Goal: Task Accomplishment & Management: Use online tool/utility

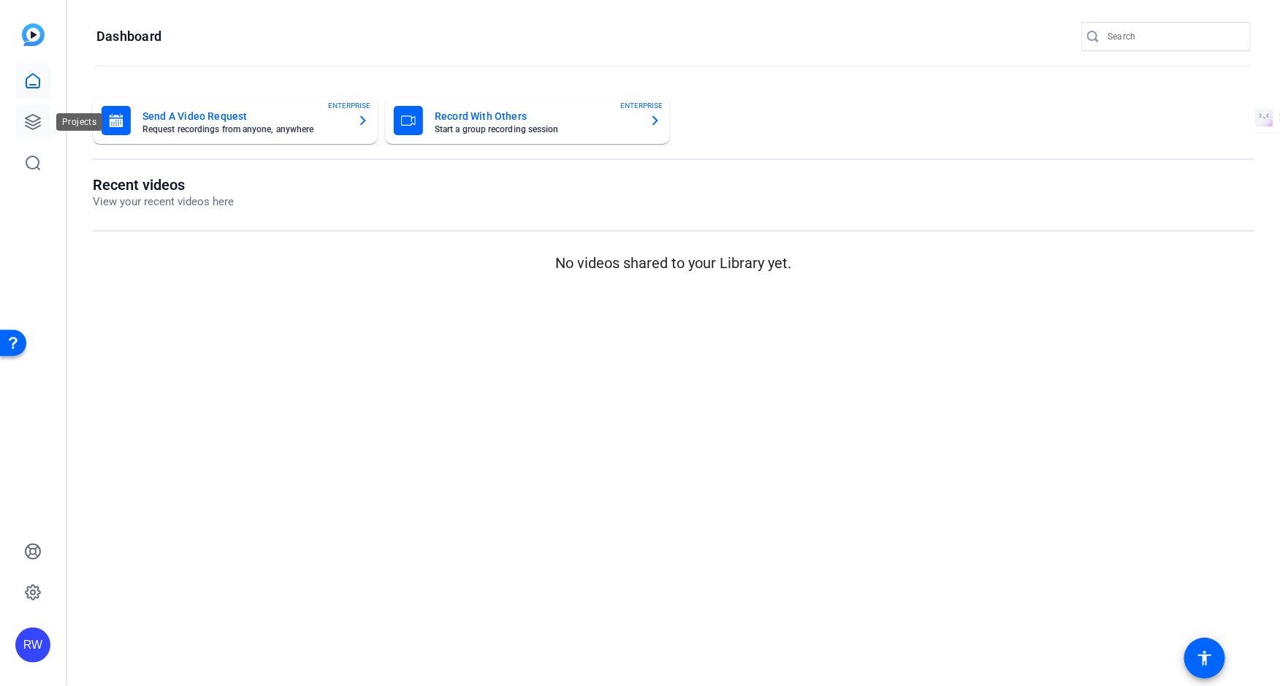
click at [36, 124] on icon at bounding box center [33, 122] width 15 height 15
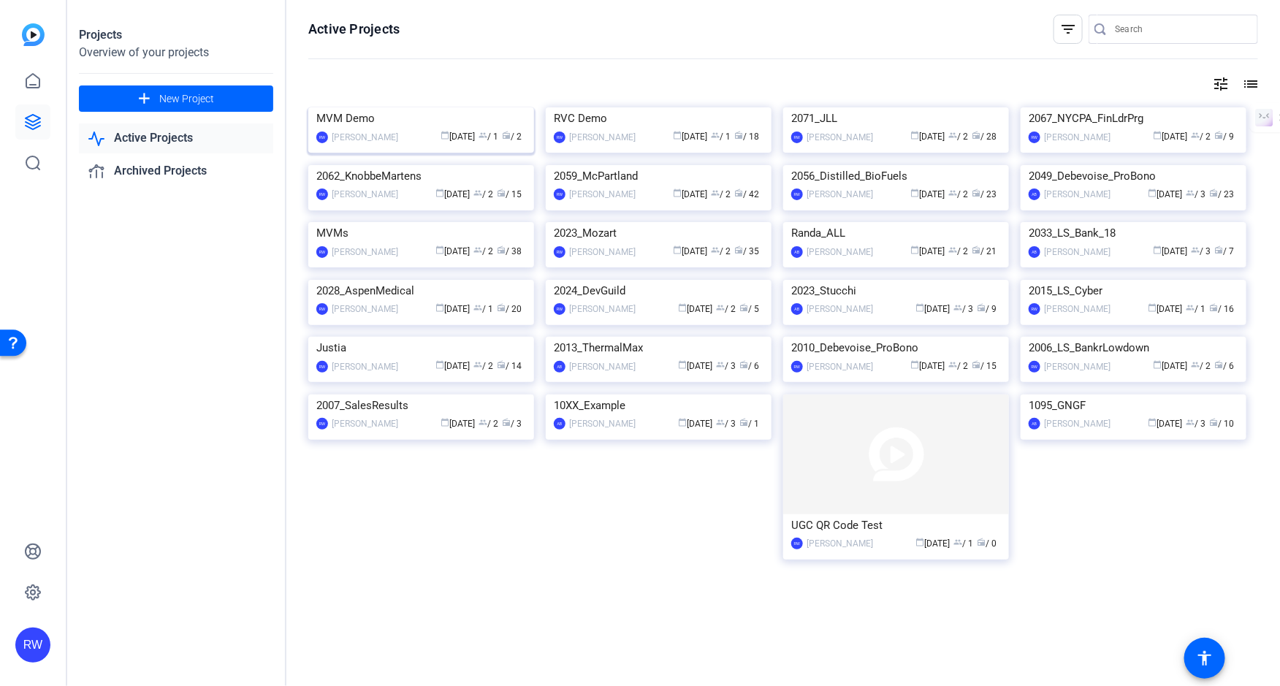
click at [390, 107] on img at bounding box center [421, 107] width 226 height 0
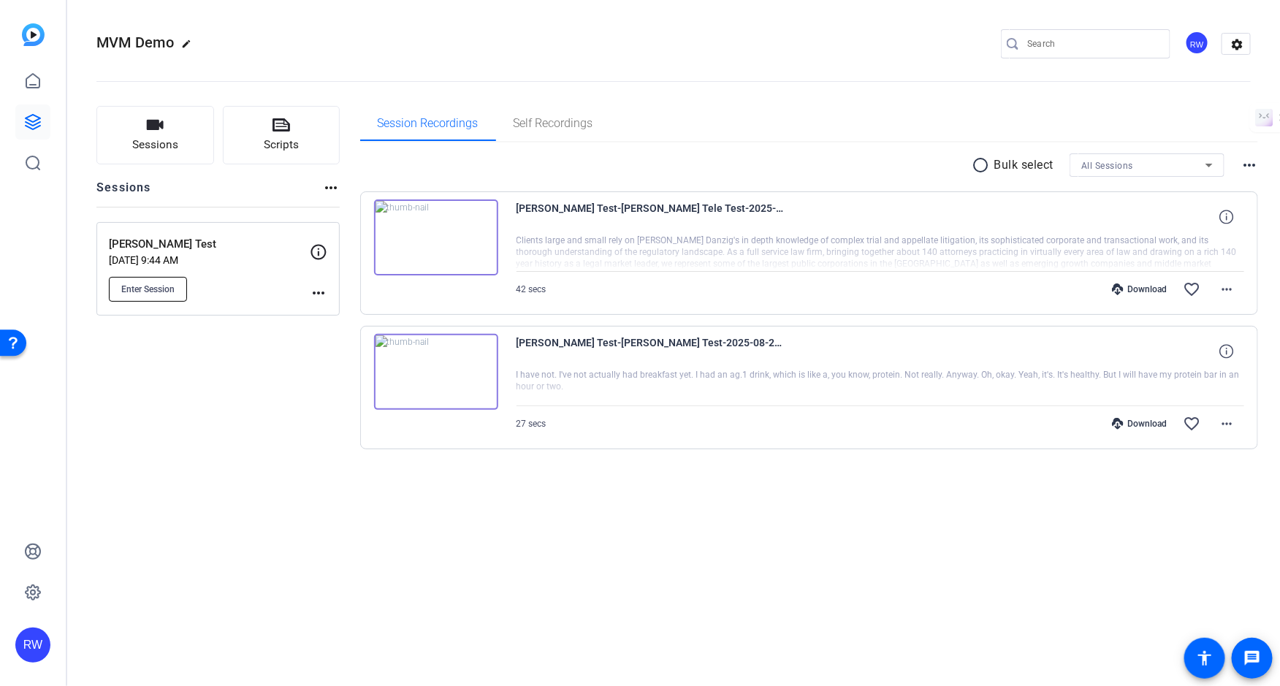
click at [158, 284] on span "Enter Session" at bounding box center [147, 289] width 53 height 12
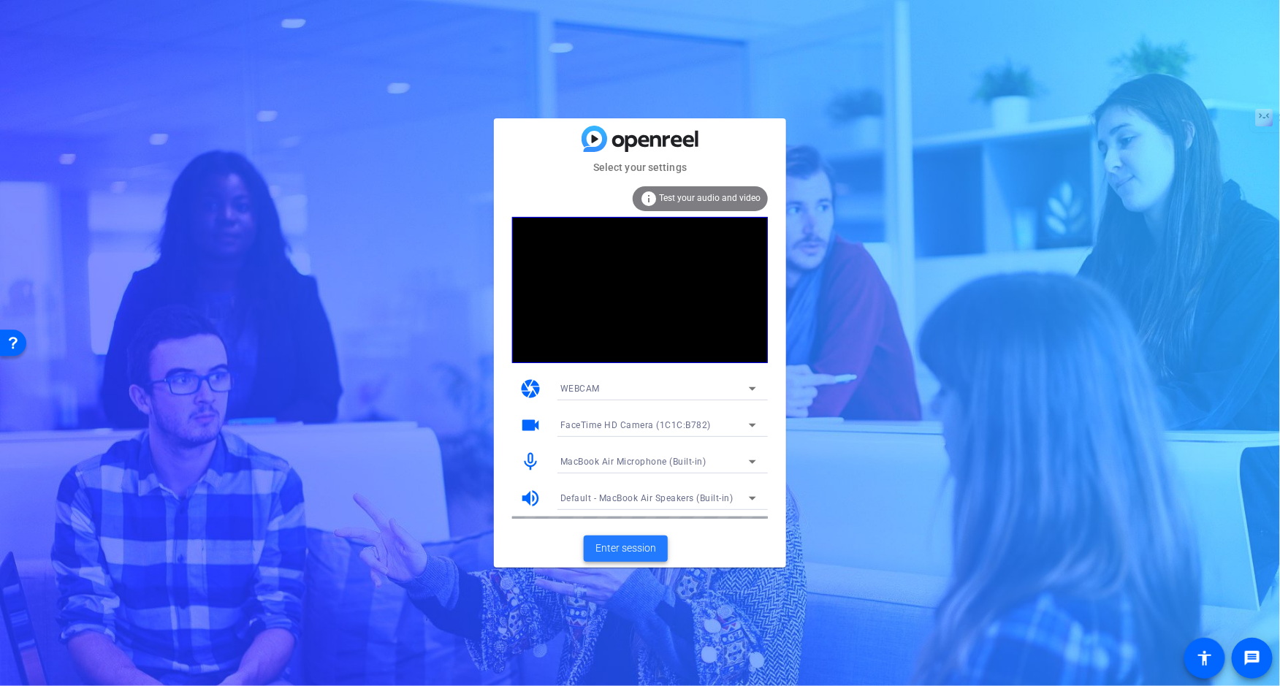
click at [633, 554] on span "Enter session" at bounding box center [625, 548] width 61 height 15
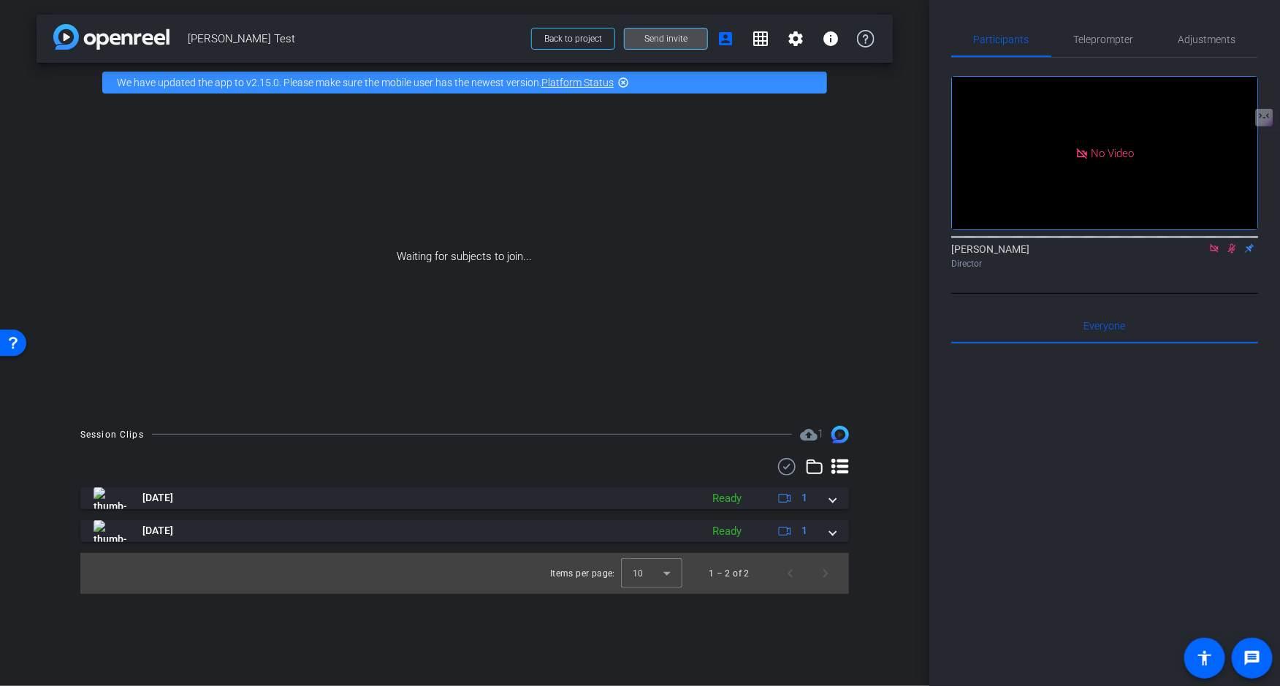
click at [671, 38] on span "Send invite" at bounding box center [665, 39] width 43 height 12
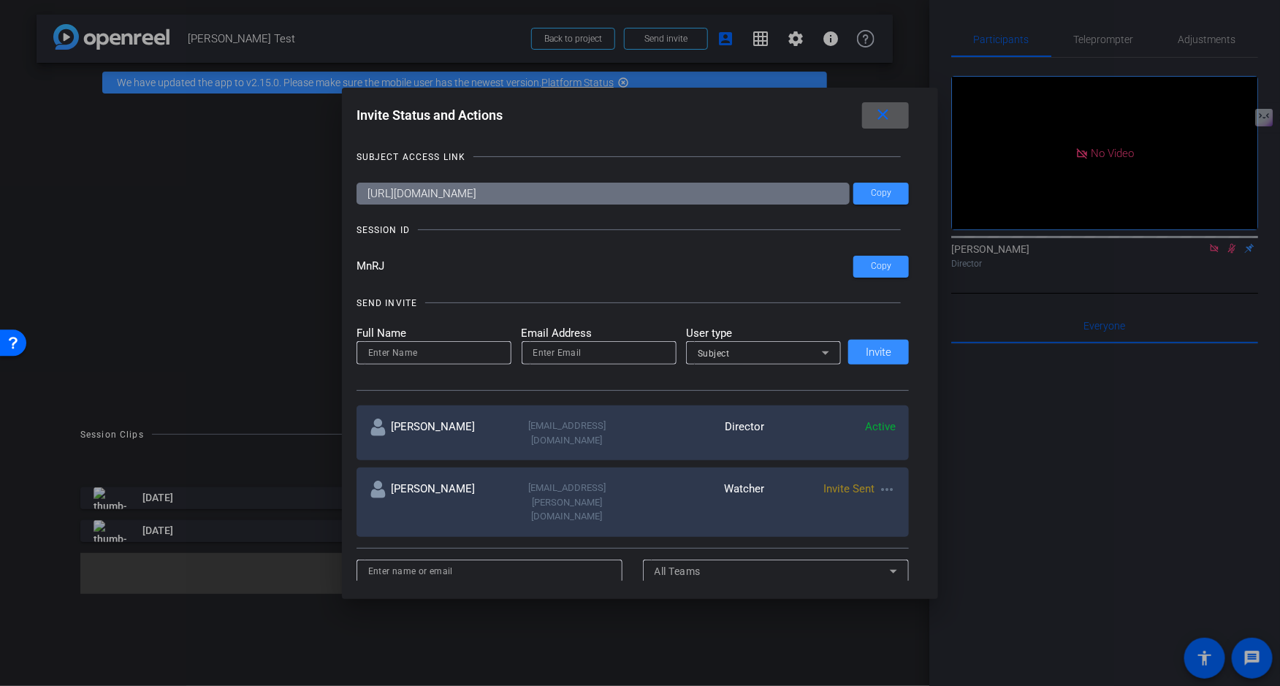
click at [577, 354] on input "email" at bounding box center [599, 353] width 132 height 18
paste input "mperrello@multivisiondigital.com"
type input "mperrello@multivisiondigital.com"
click at [451, 351] on input at bounding box center [434, 353] width 132 height 18
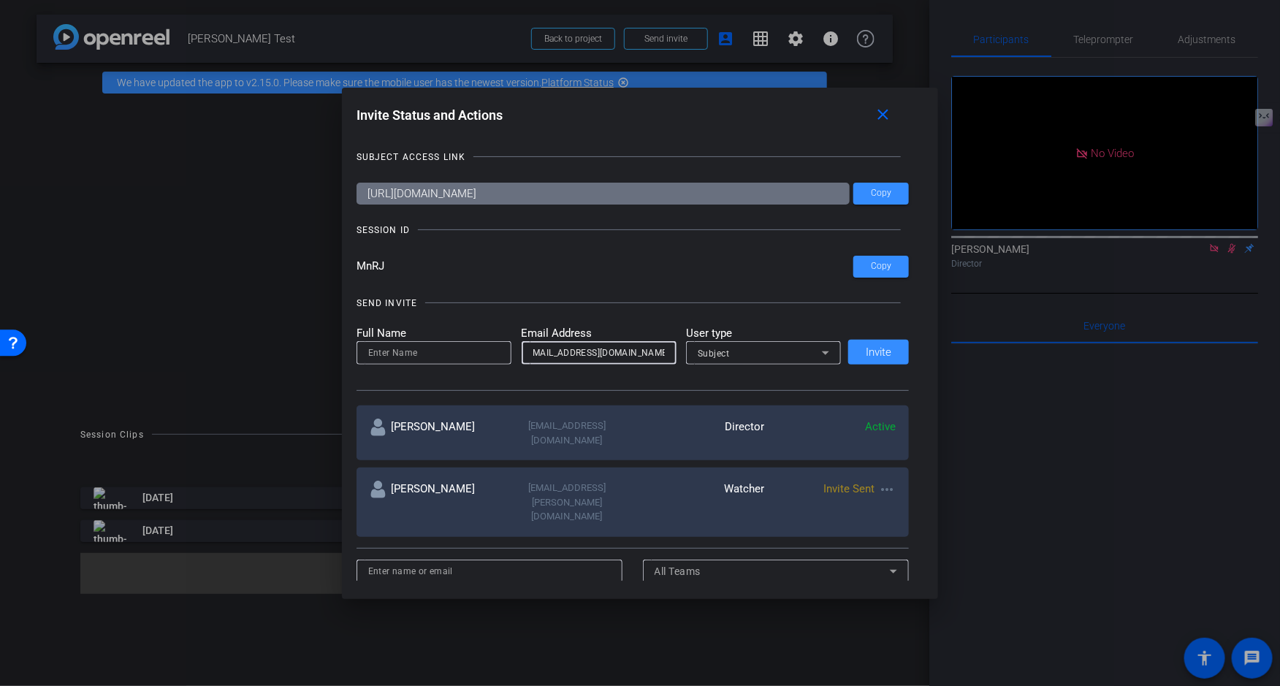
scroll to position [0, 0]
type input "Micah"
click at [769, 354] on div "Subject" at bounding box center [760, 353] width 124 height 18
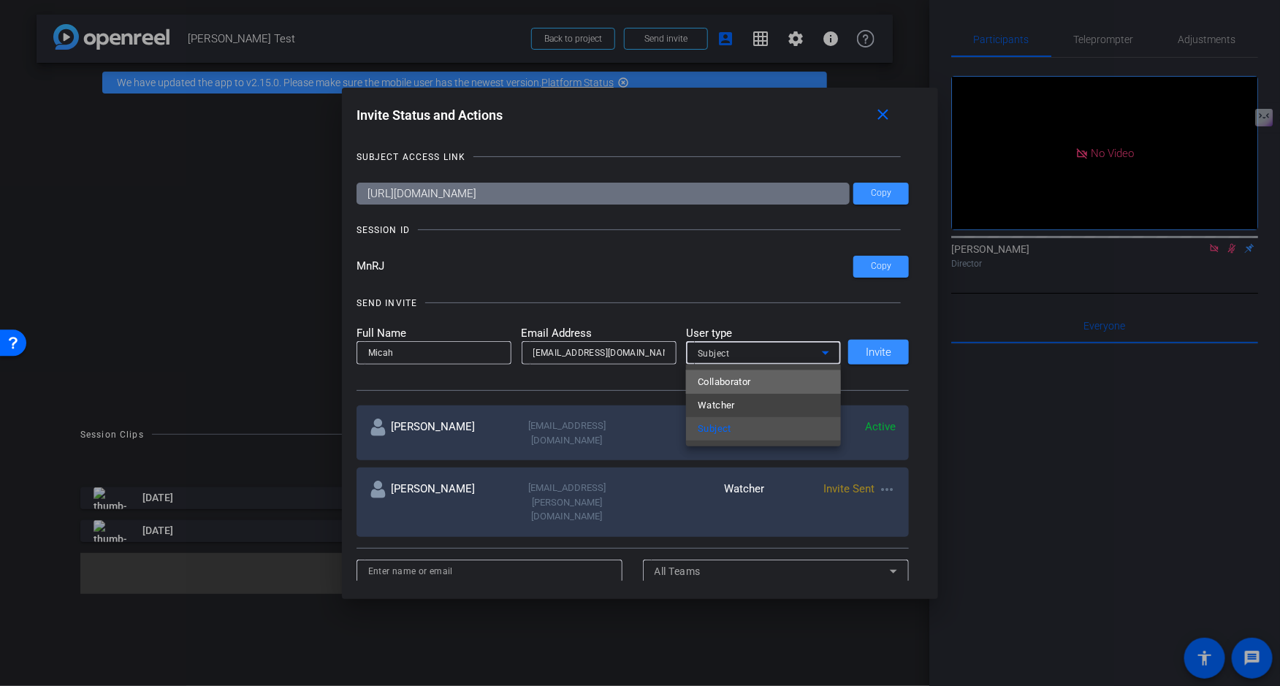
click at [753, 386] on mat-option "Collaborator" at bounding box center [763, 381] width 155 height 23
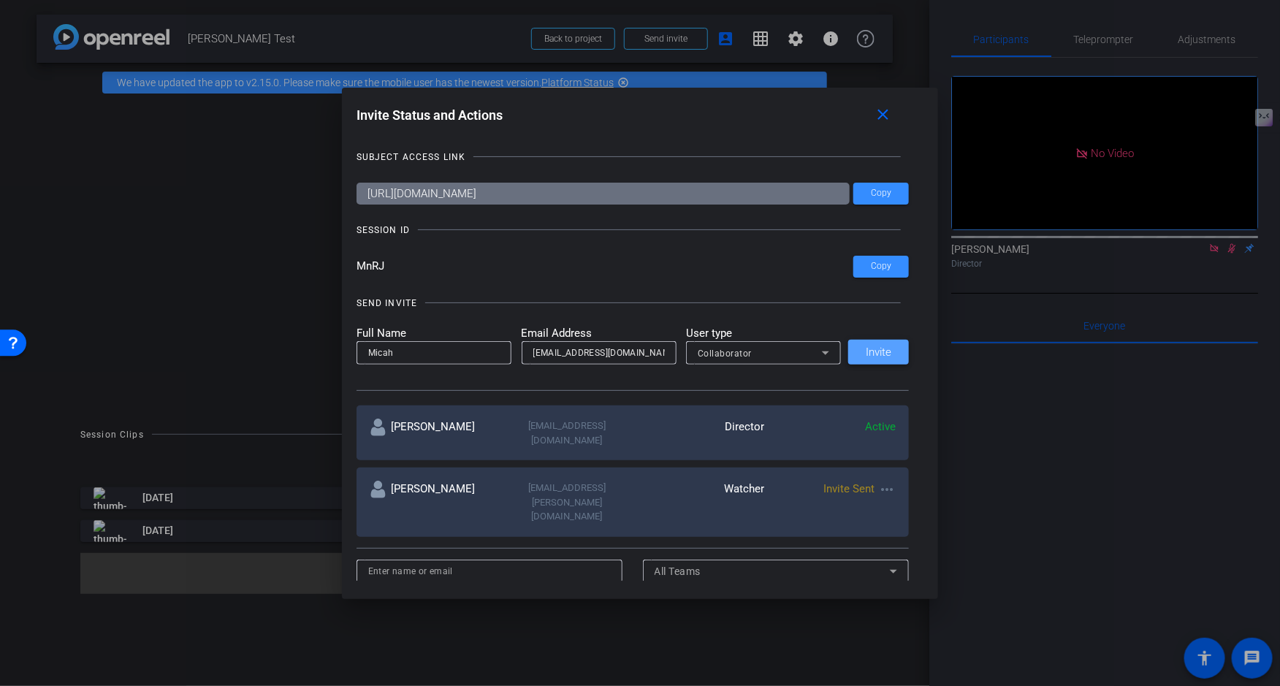
click at [873, 350] on span "Invite" at bounding box center [879, 352] width 26 height 11
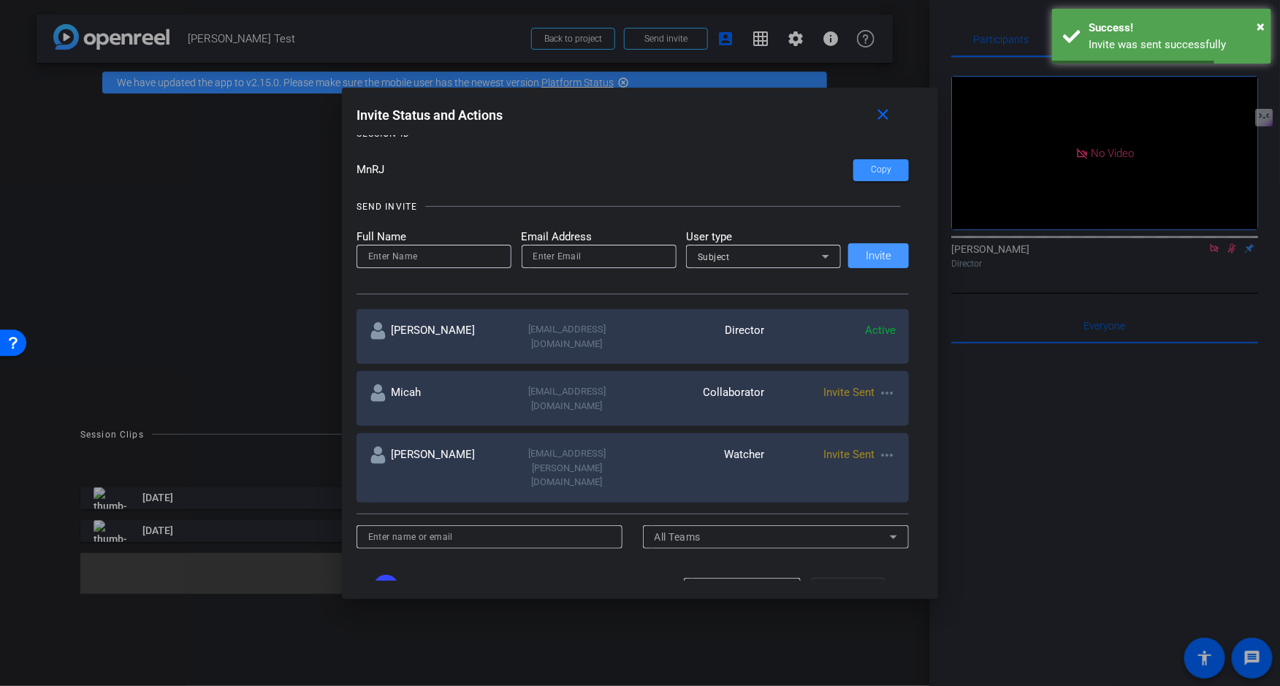
scroll to position [104, 0]
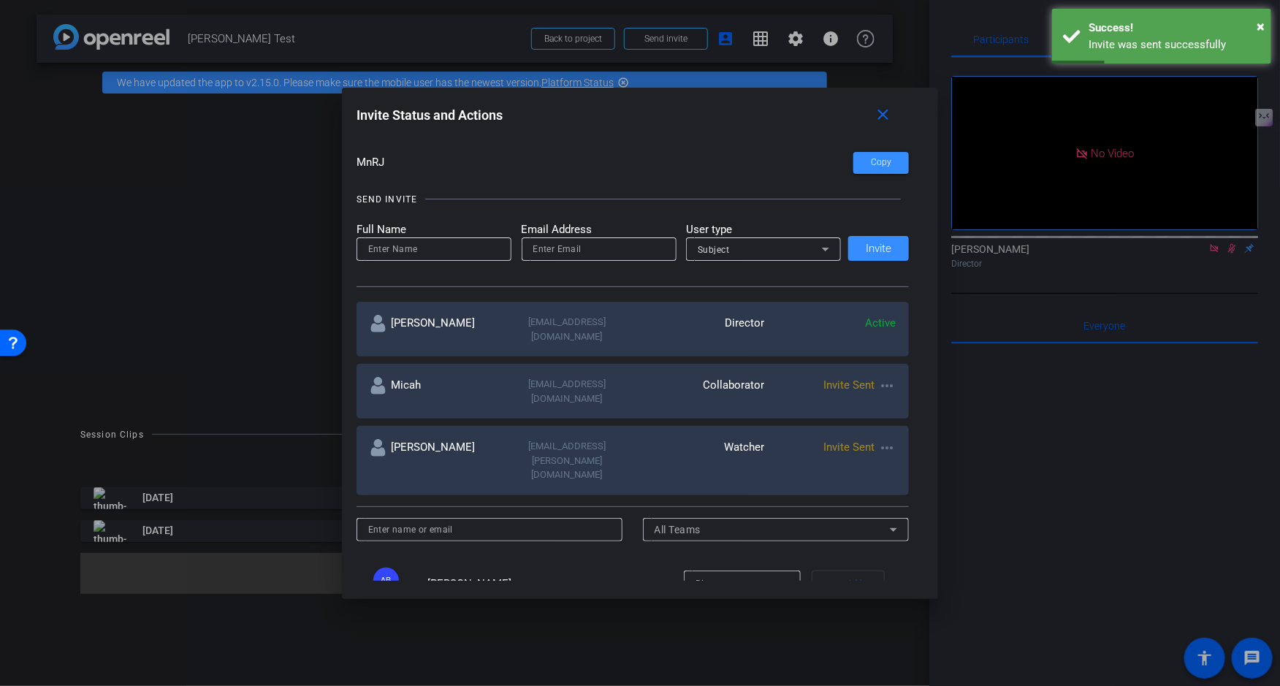
click at [888, 439] on mat-icon "more_horiz" at bounding box center [887, 448] width 18 height 18
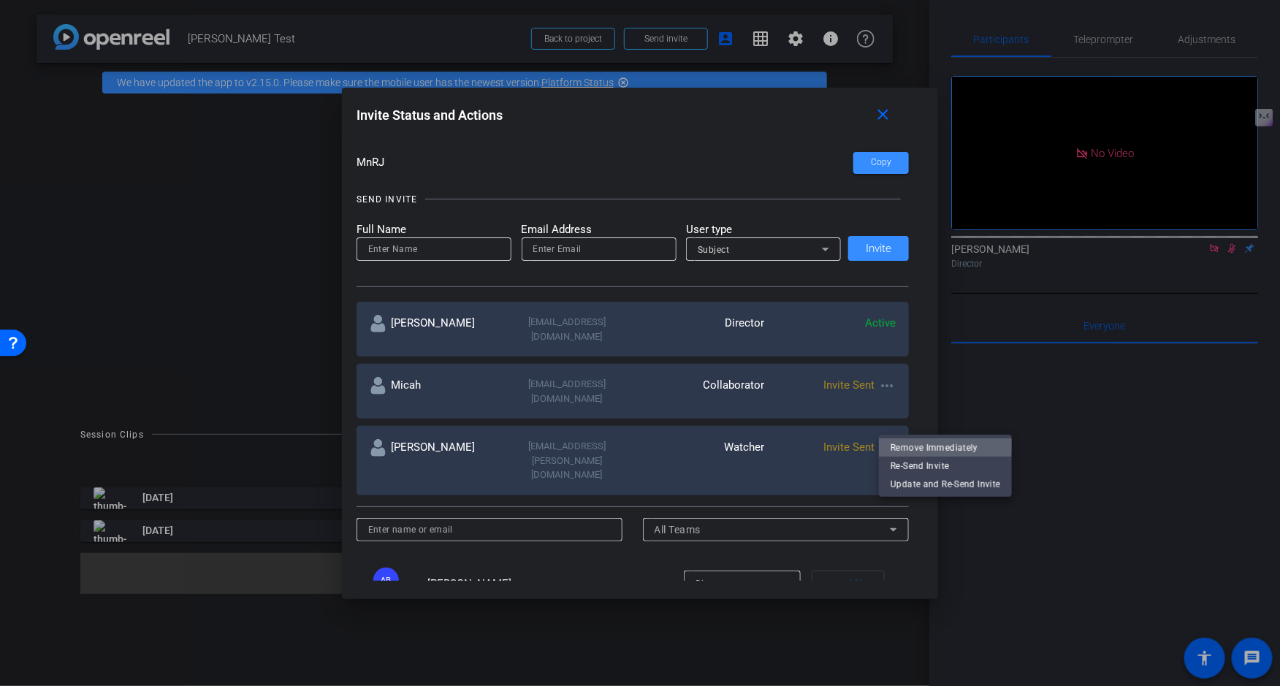
click at [908, 445] on span "Remove Immediately" at bounding box center [946, 447] width 110 height 18
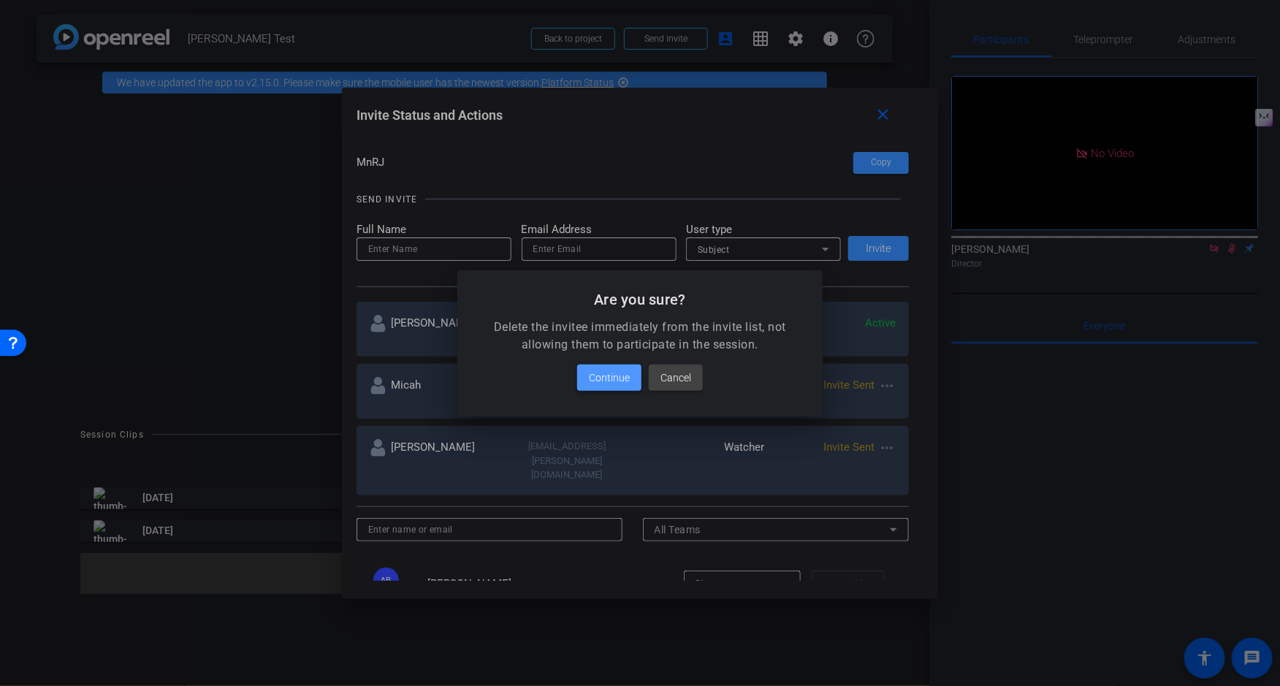
click at [616, 377] on span "Continue" at bounding box center [609, 378] width 41 height 18
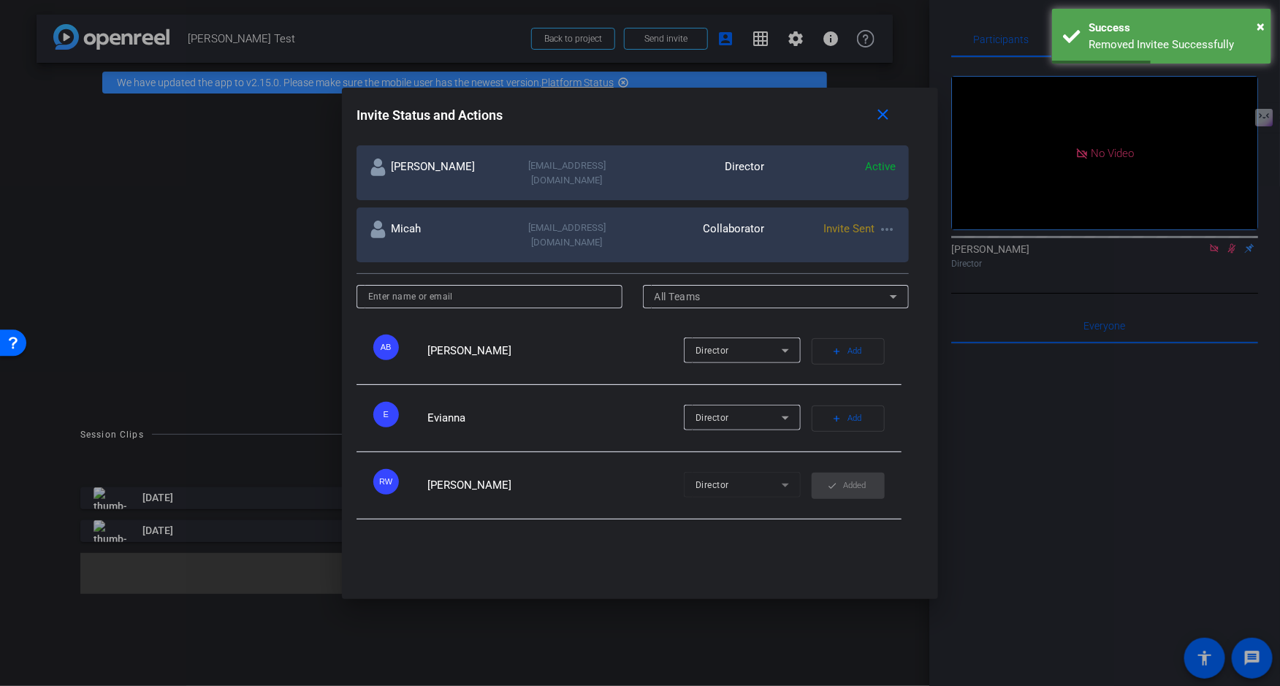
scroll to position [0, 0]
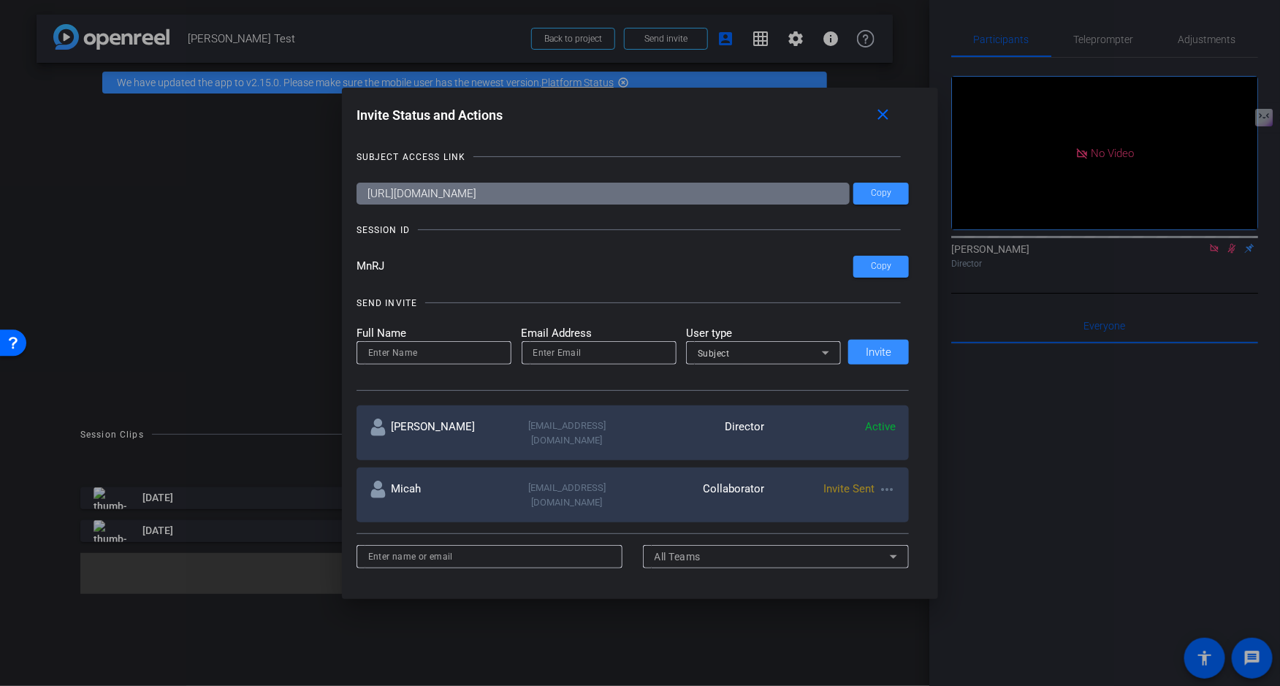
click at [1232, 269] on div at bounding box center [640, 343] width 1280 height 686
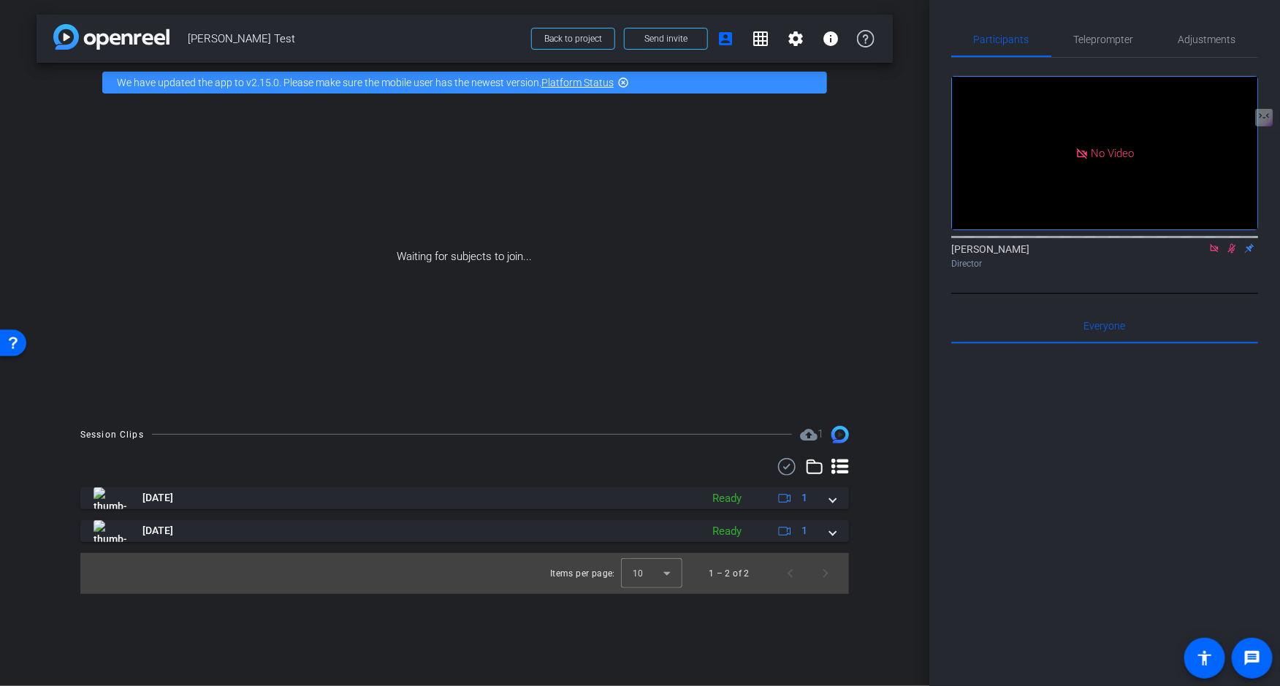
click at [1232, 254] on icon at bounding box center [1232, 248] width 8 height 9
click at [1212, 252] on icon at bounding box center [1214, 248] width 8 height 8
click at [674, 39] on span "Send invite" at bounding box center [665, 39] width 43 height 12
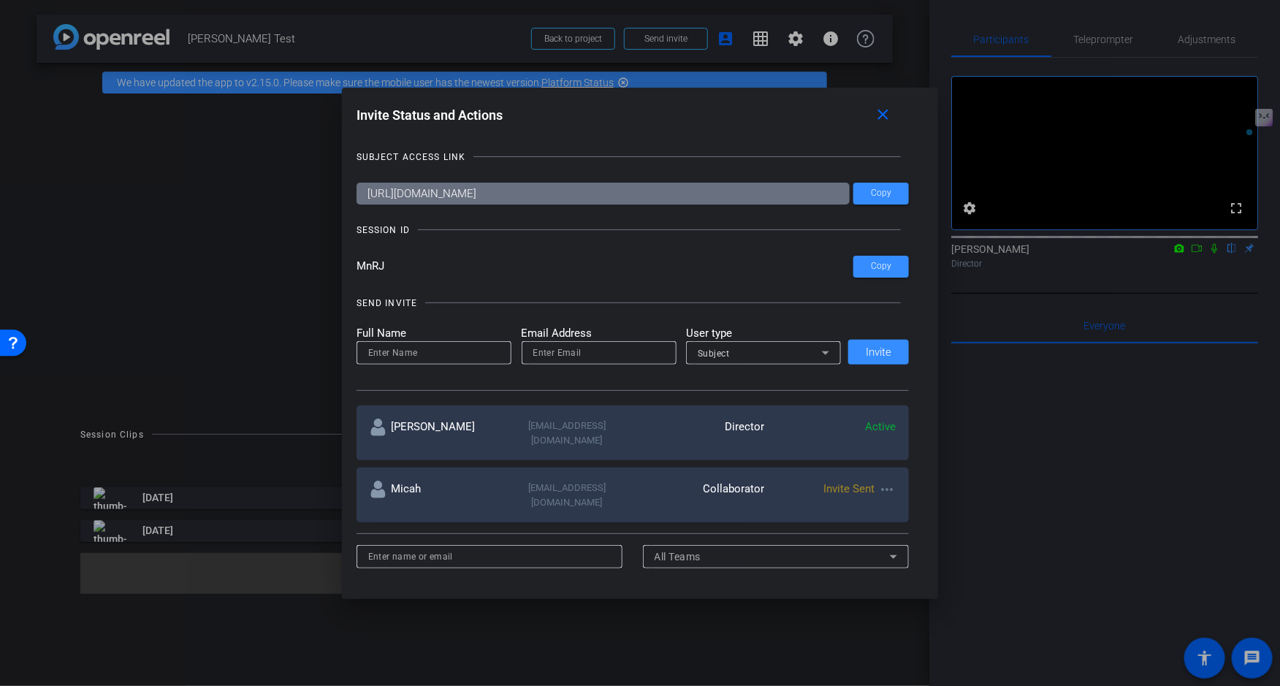
drag, startPoint x: 359, startPoint y: 267, endPoint x: 393, endPoint y: 267, distance: 34.3
click at [393, 267] on input "MnRJ" at bounding box center [606, 267] width 498 height 22
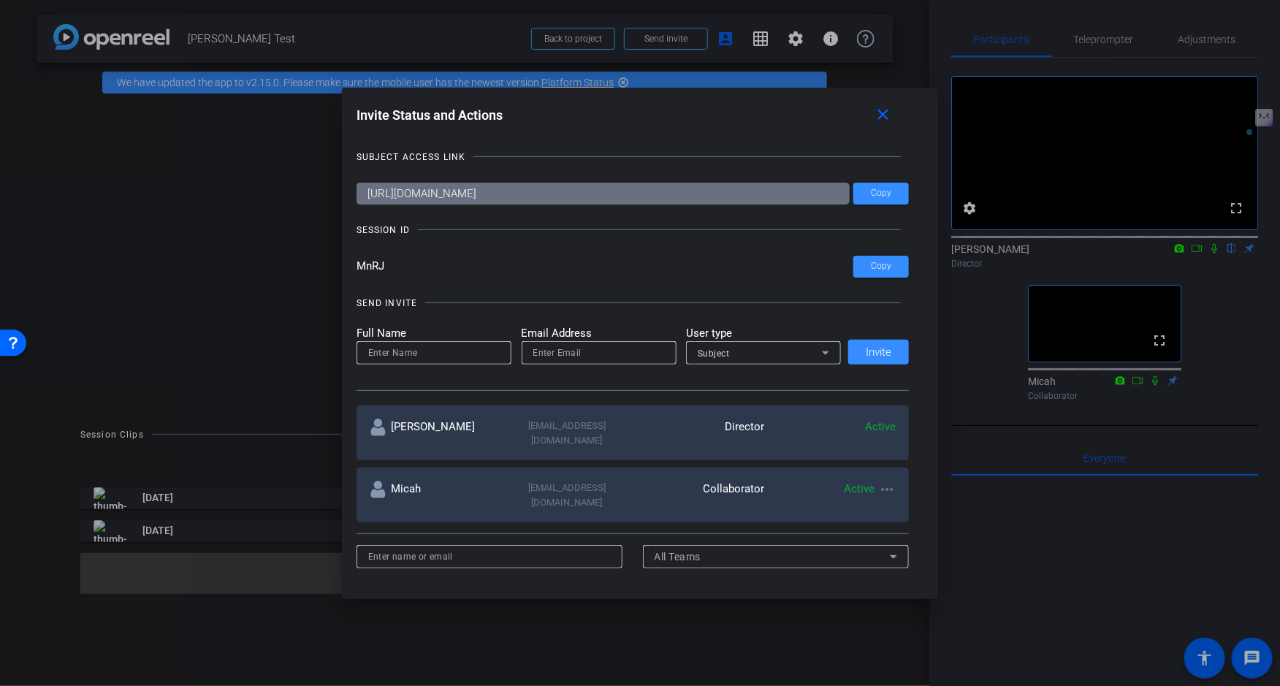
drag, startPoint x: 365, startPoint y: 266, endPoint x: 373, endPoint y: 266, distance: 8.0
click at [373, 266] on input "MnRJ" at bounding box center [606, 267] width 498 height 22
drag, startPoint x: 373, startPoint y: 266, endPoint x: 393, endPoint y: 265, distance: 20.5
click at [393, 265] on input "MnRJ" at bounding box center [606, 267] width 498 height 22
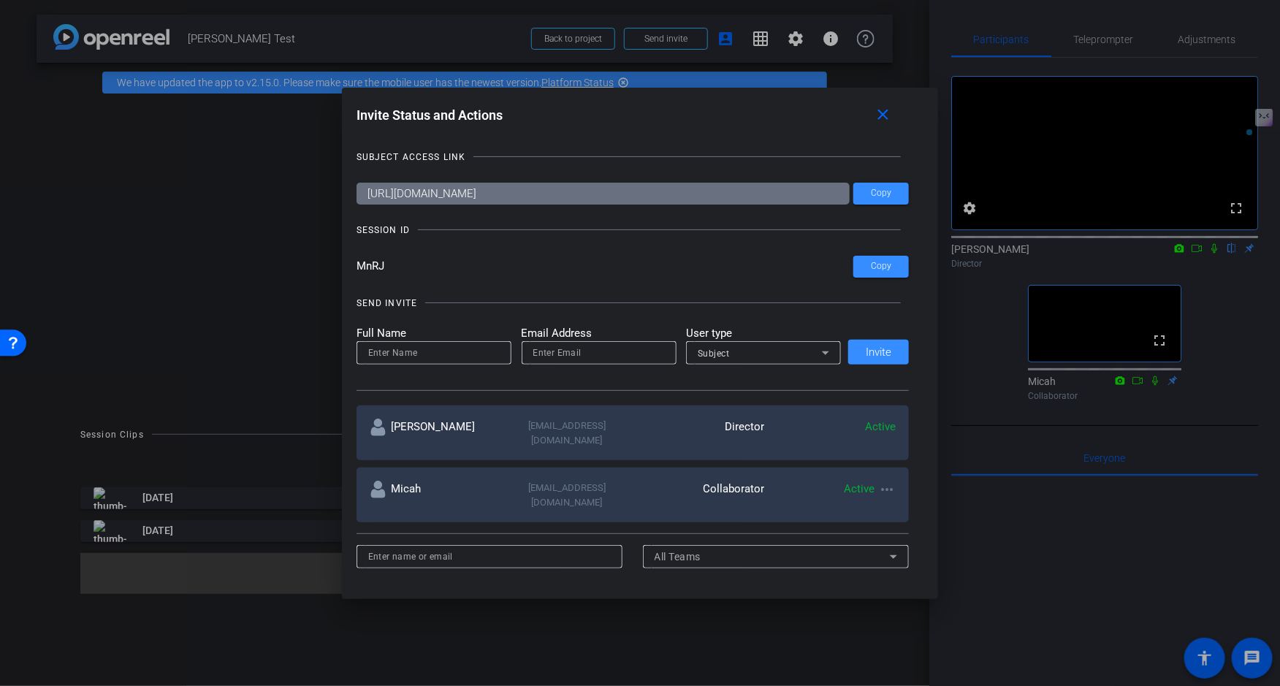
click at [393, 265] on input "MnRJ" at bounding box center [606, 267] width 498 height 22
drag, startPoint x: 393, startPoint y: 265, endPoint x: 376, endPoint y: 266, distance: 16.8
click at [376, 266] on input "MnRJ" at bounding box center [606, 267] width 498 height 22
click at [395, 266] on input "MnRJ" at bounding box center [606, 267] width 498 height 22
drag, startPoint x: 373, startPoint y: 267, endPoint x: 392, endPoint y: 267, distance: 19.0
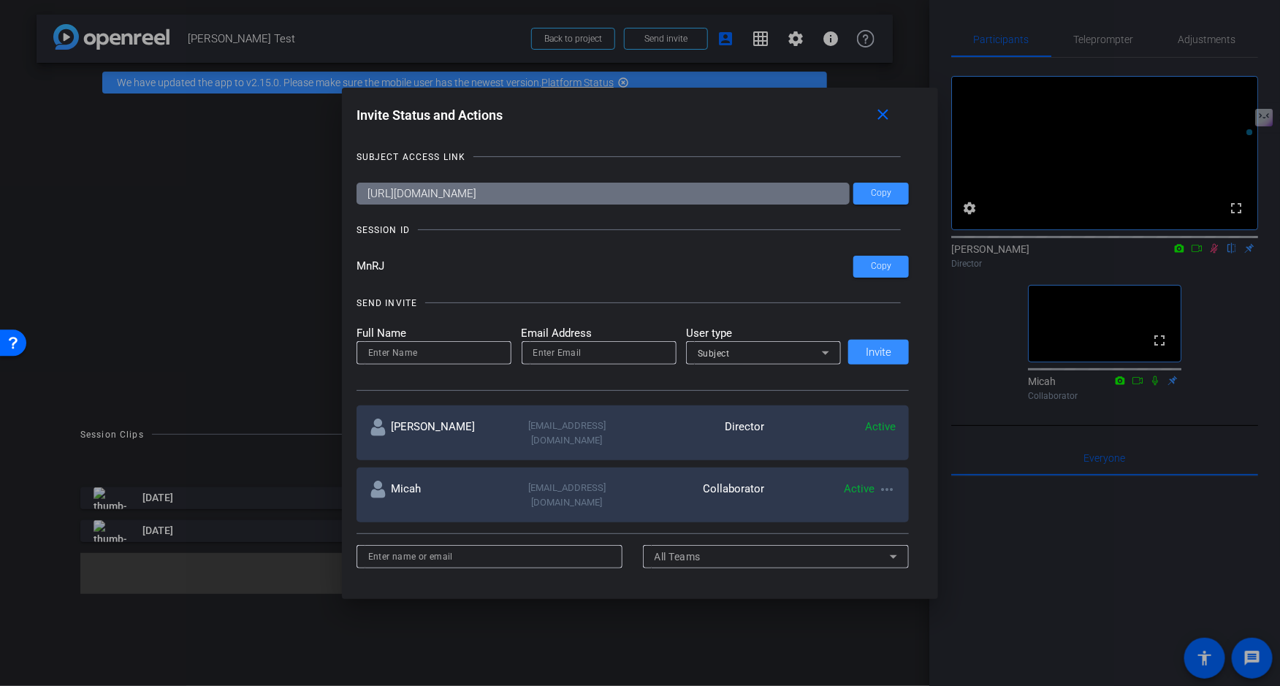
click at [392, 267] on input "MnRJ" at bounding box center [606, 267] width 498 height 22
drag, startPoint x: 373, startPoint y: 267, endPoint x: 366, endPoint y: 266, distance: 7.3
click at [366, 266] on input "MnRJ" at bounding box center [606, 267] width 498 height 22
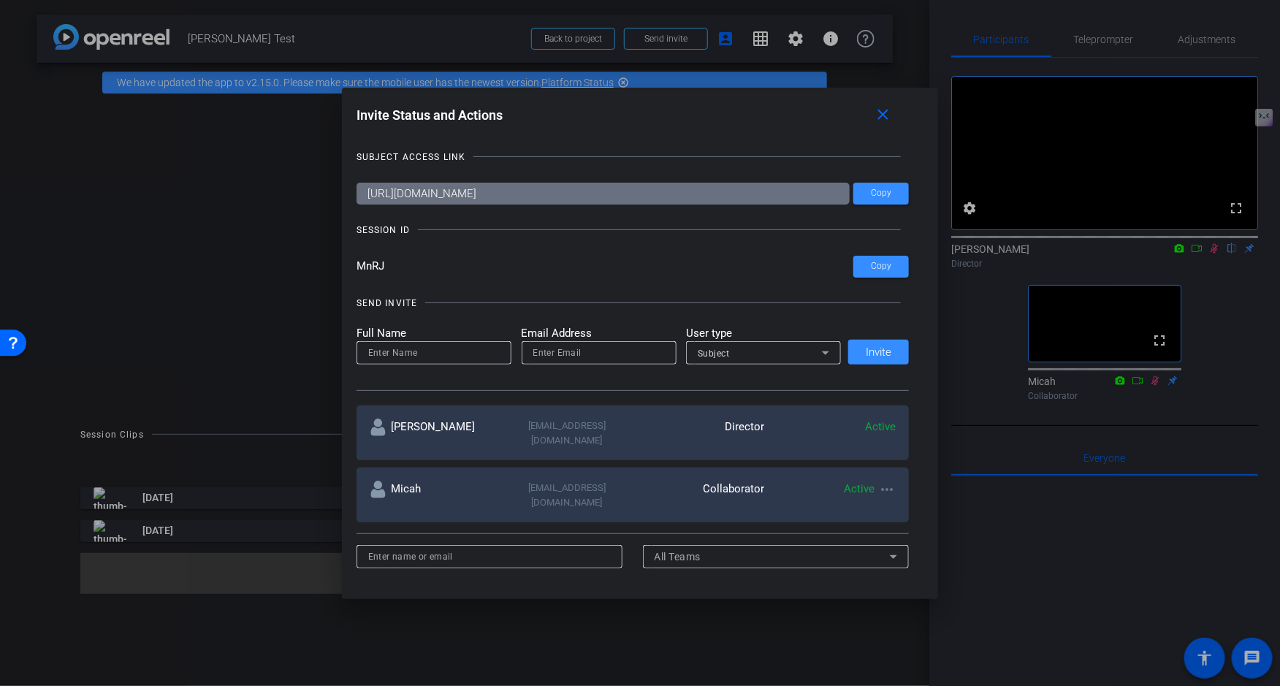
click at [443, 268] on input "MnRJ" at bounding box center [606, 267] width 498 height 22
click at [403, 267] on input "MnRJ" at bounding box center [606, 267] width 498 height 22
click at [364, 265] on input "MnRJ" at bounding box center [606, 267] width 498 height 22
click at [881, 122] on mat-icon "close" at bounding box center [883, 115] width 18 height 18
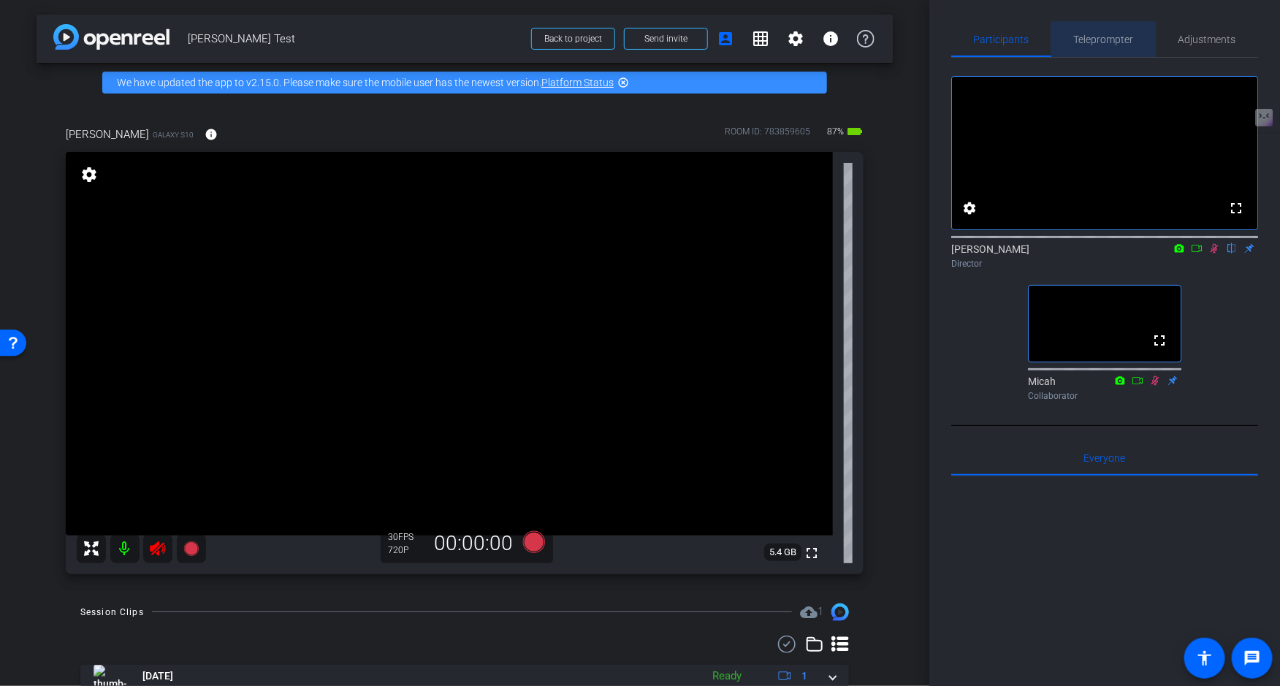
click at [1109, 43] on span "Teleprompter" at bounding box center [1104, 39] width 60 height 10
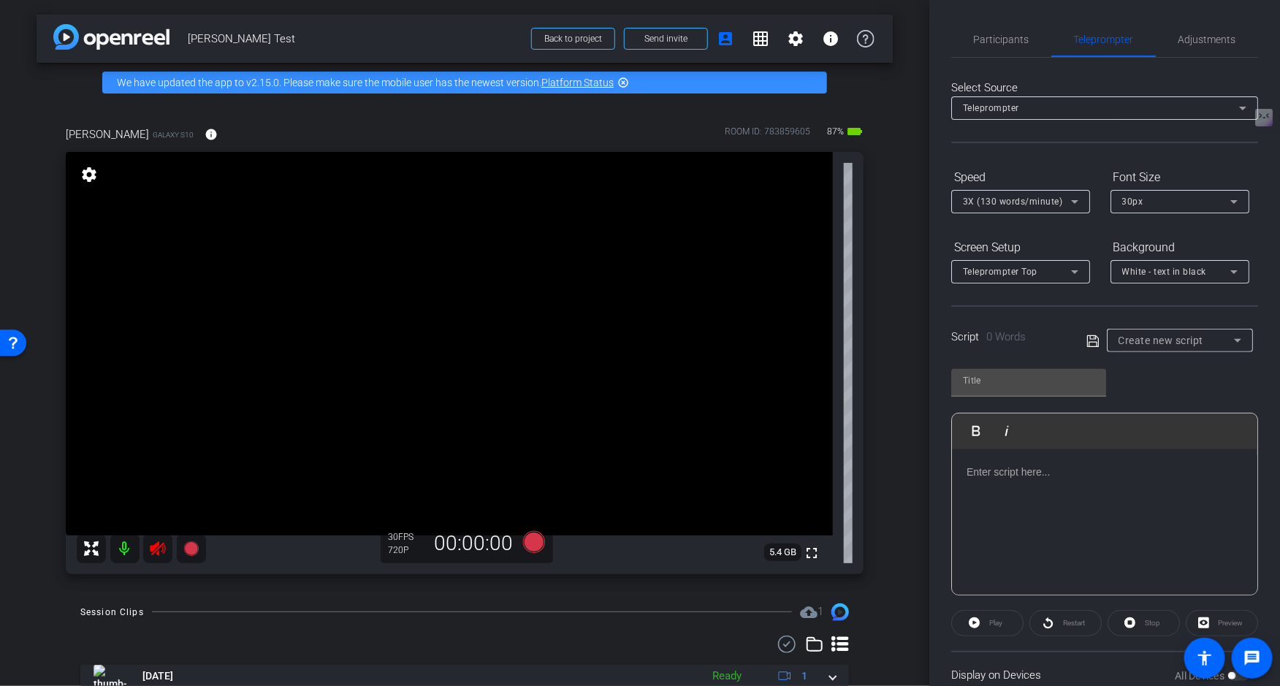
click at [1012, 472] on p at bounding box center [1105, 472] width 276 height 16
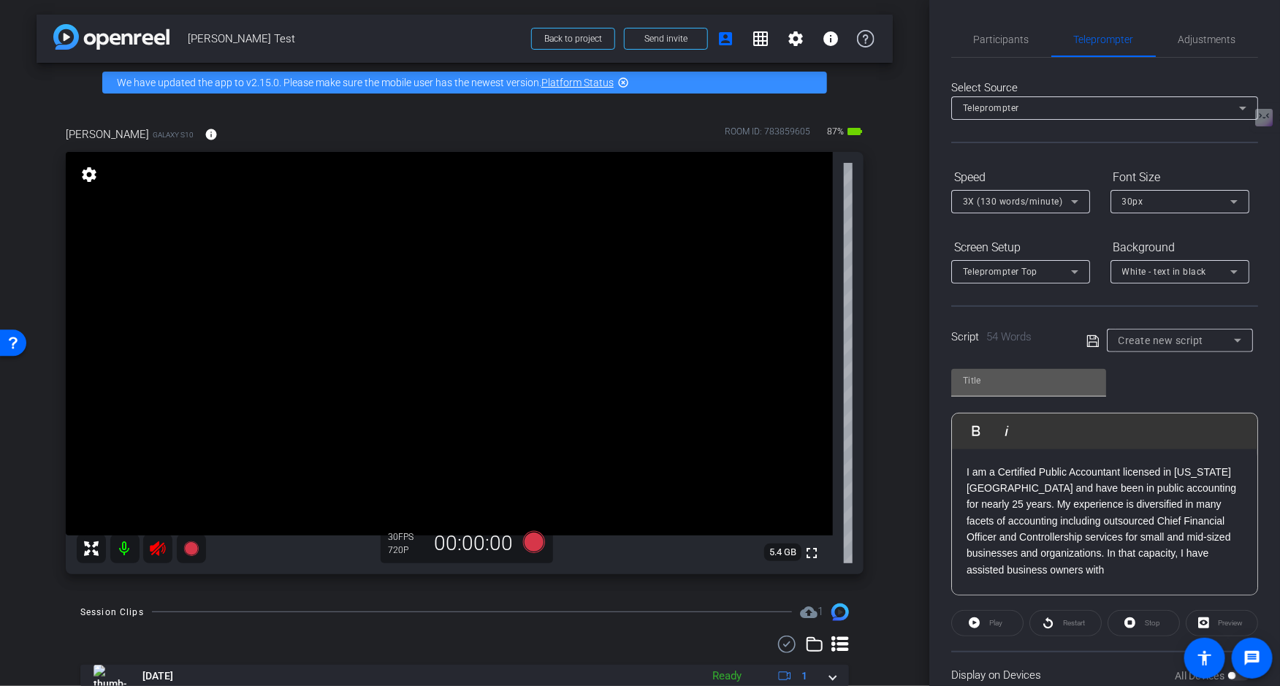
click at [1009, 386] on input "text" at bounding box center [1029, 381] width 132 height 18
type input "Scala"
click at [1094, 339] on icon at bounding box center [1092, 341] width 13 height 18
click at [1007, 42] on span "Participants" at bounding box center [1002, 39] width 56 height 10
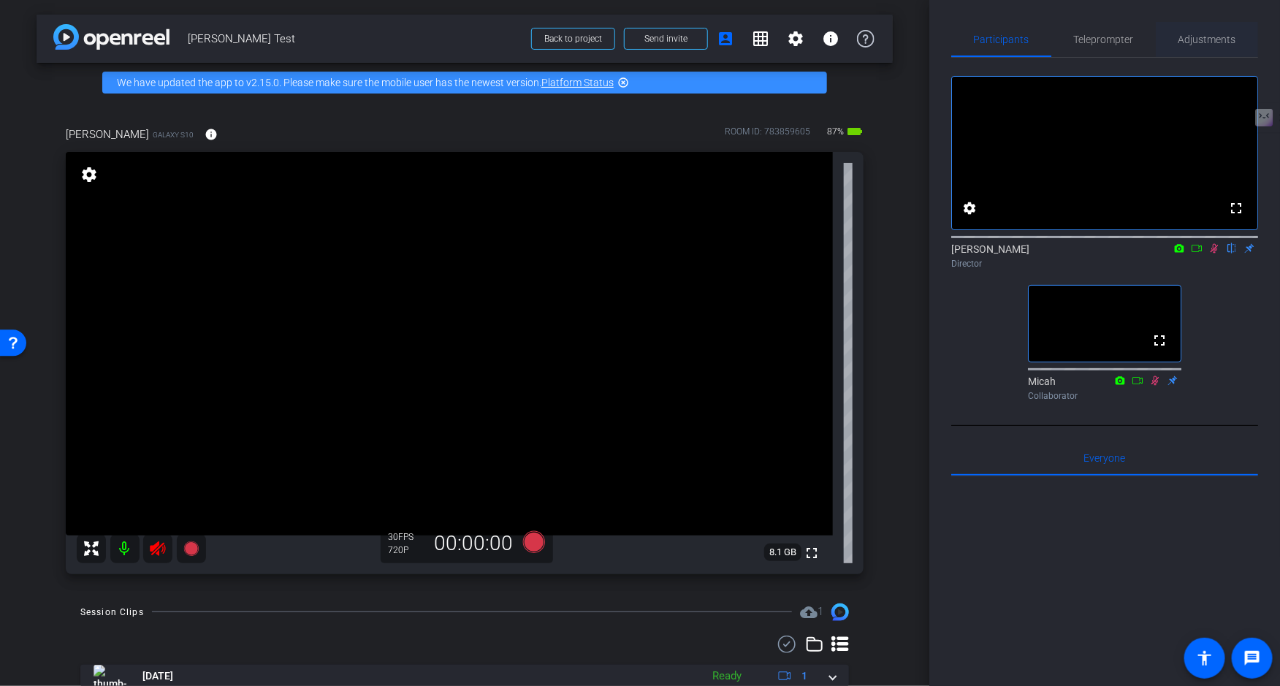
click at [1195, 43] on span "Adjustments" at bounding box center [1207, 39] width 58 height 10
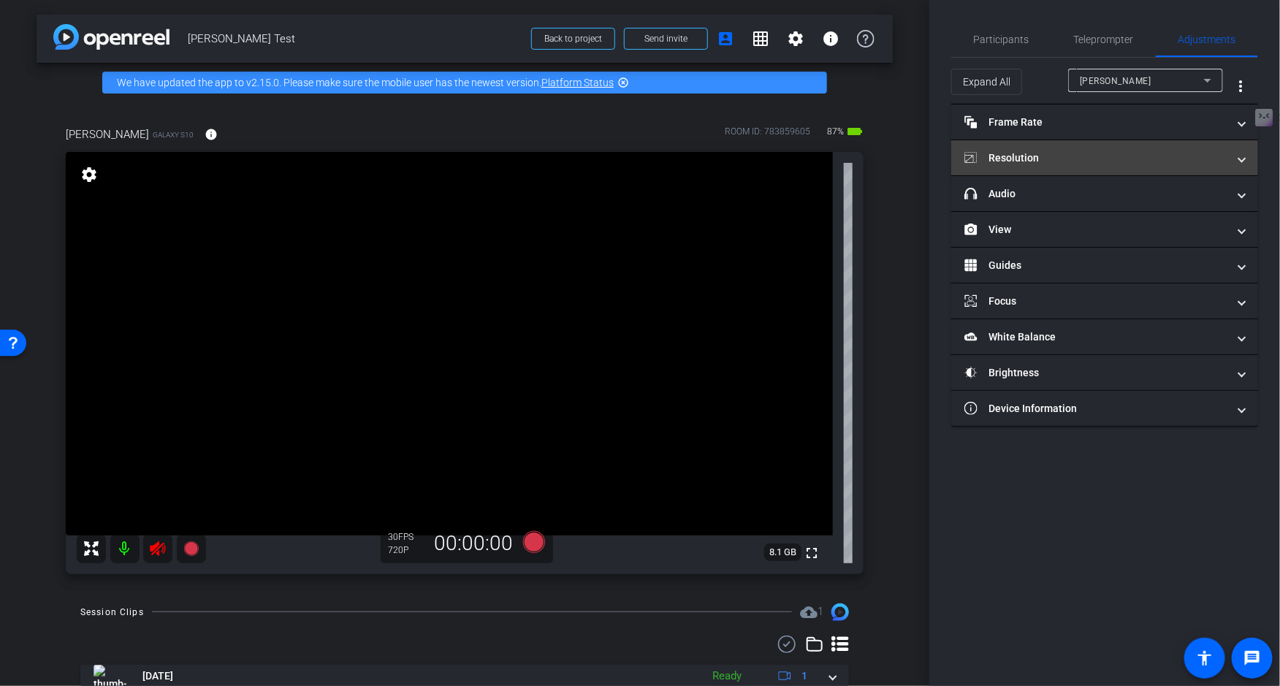
click at [1086, 153] on mat-panel-title "Resolution" at bounding box center [1095, 157] width 263 height 15
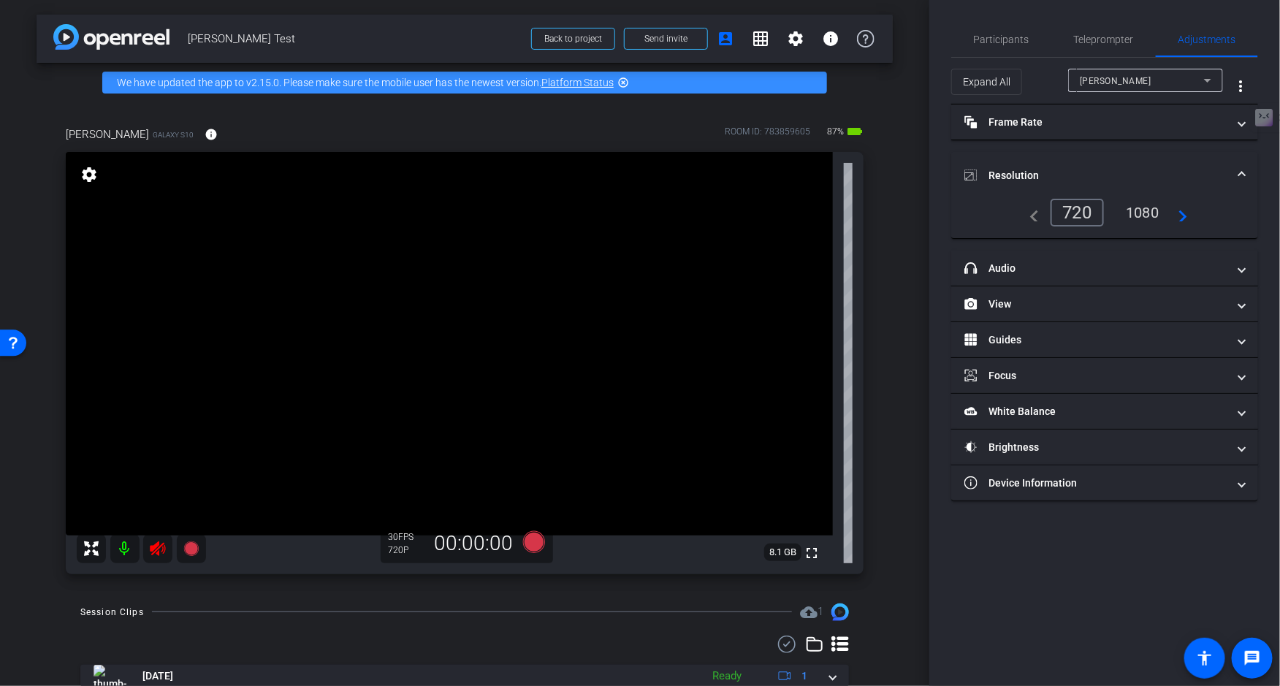
click at [1142, 212] on div "1080" at bounding box center [1142, 212] width 55 height 25
click at [150, 557] on mat-icon at bounding box center [157, 548] width 29 height 29
click at [159, 554] on icon at bounding box center [157, 548] width 15 height 15
click at [1007, 44] on span "Participants" at bounding box center [1002, 39] width 56 height 10
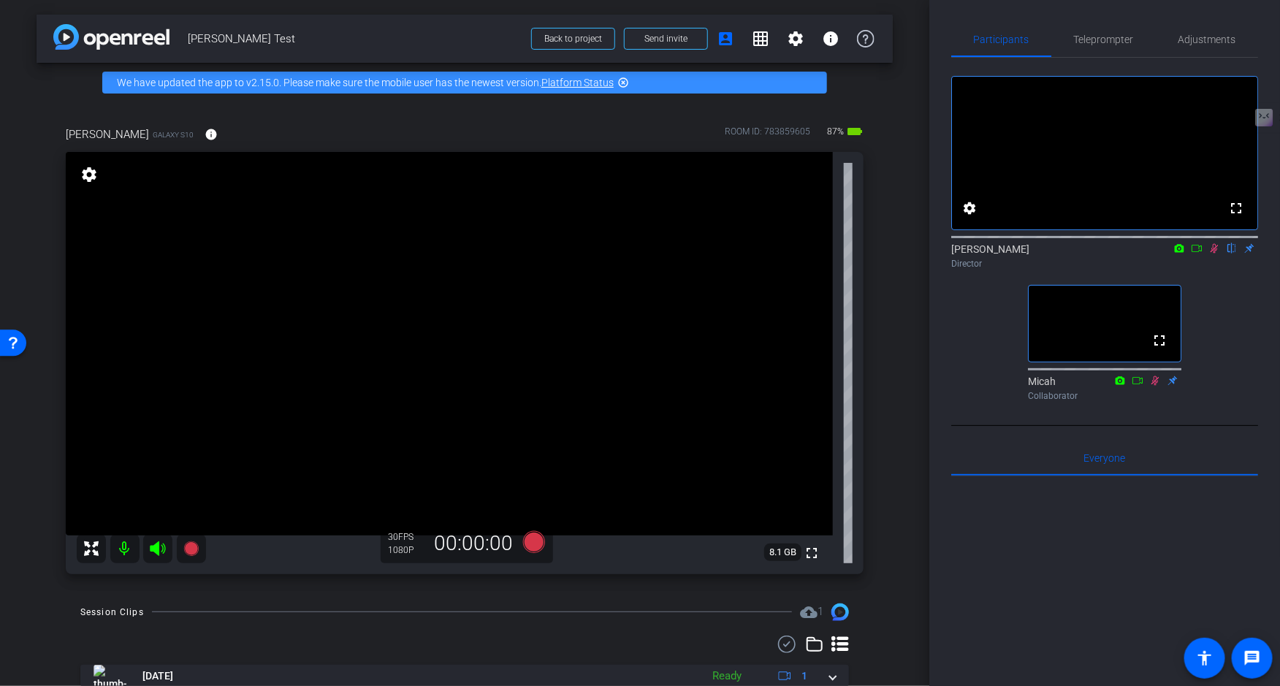
click at [1216, 254] on icon at bounding box center [1215, 248] width 8 height 9
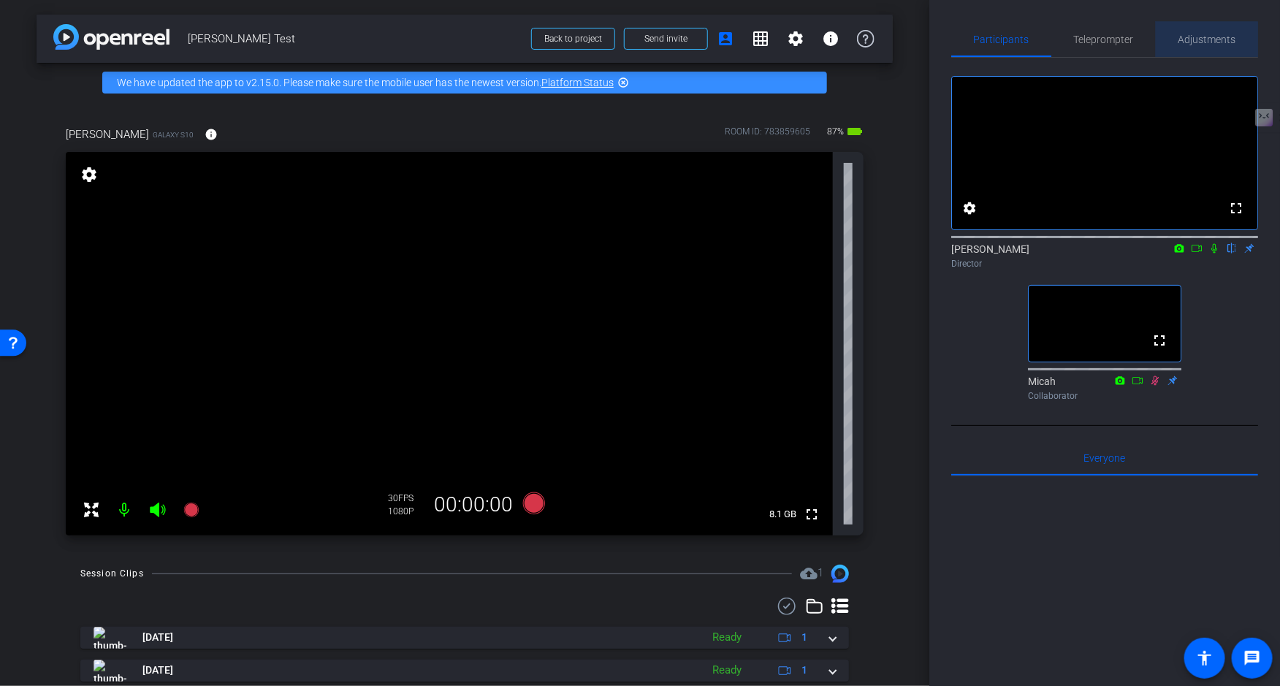
click at [1200, 41] on span "Adjustments" at bounding box center [1207, 39] width 58 height 10
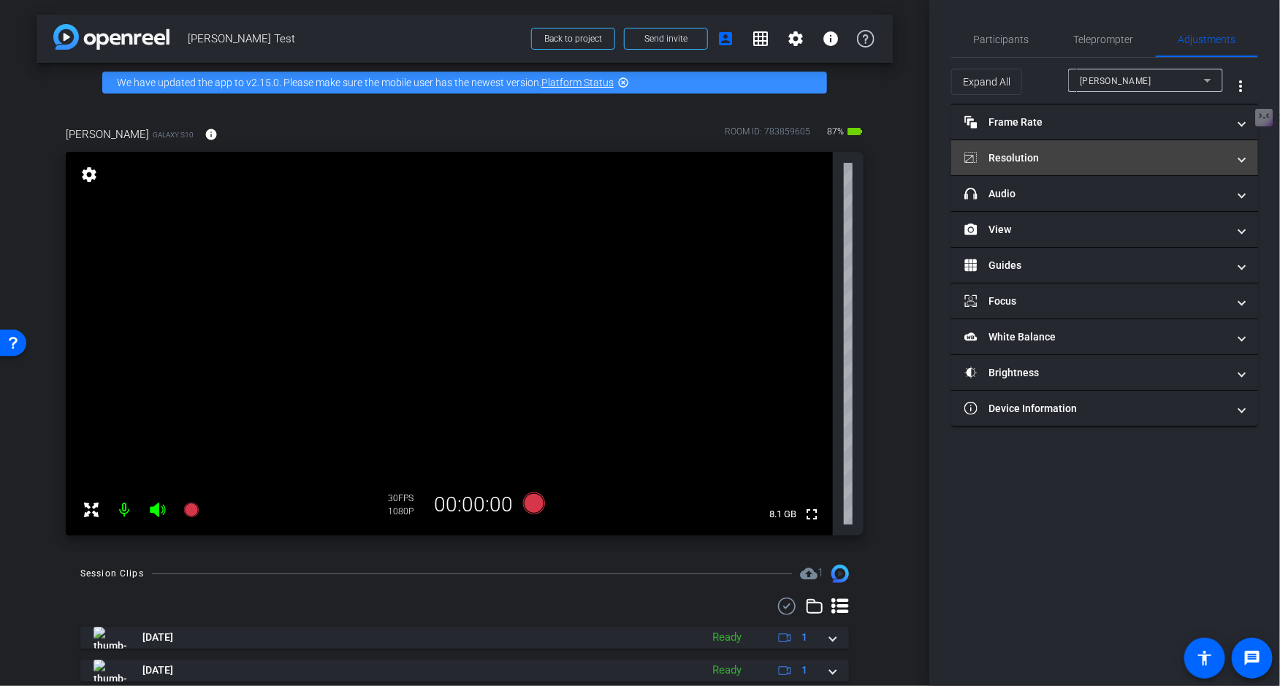
click at [1141, 158] on mat-panel-title "Resolution" at bounding box center [1095, 157] width 263 height 15
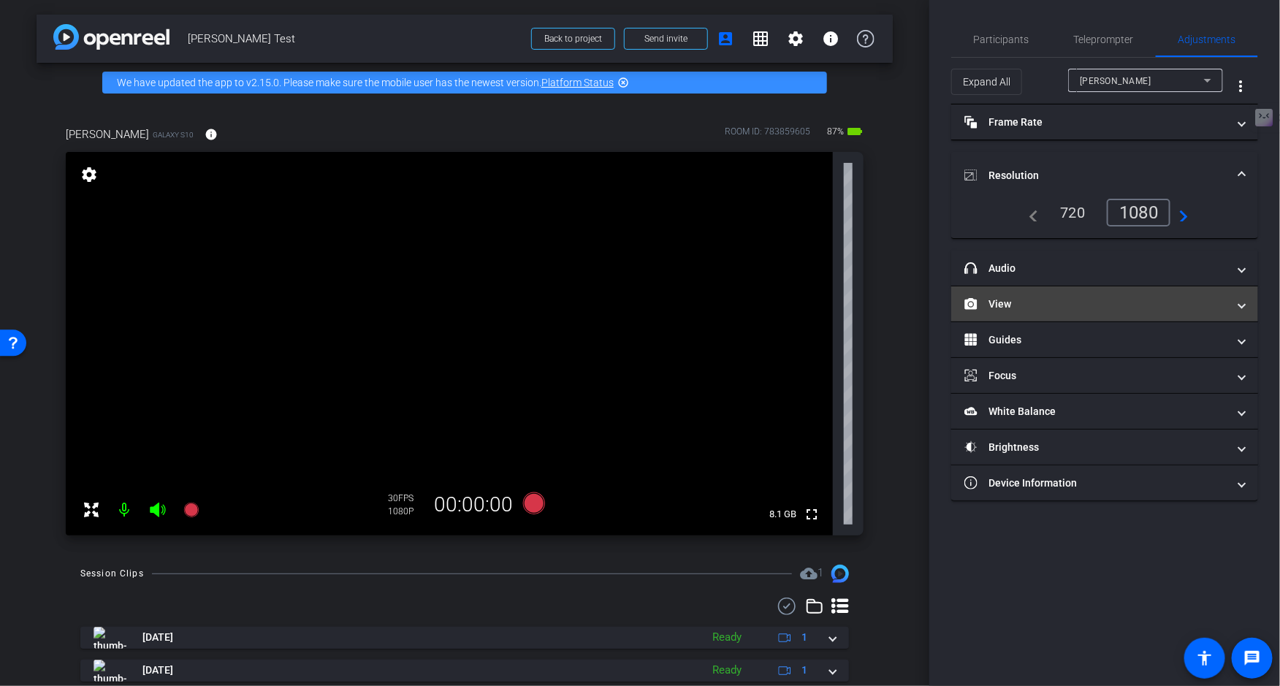
click at [1110, 309] on mat-panel-title "View" at bounding box center [1095, 304] width 263 height 15
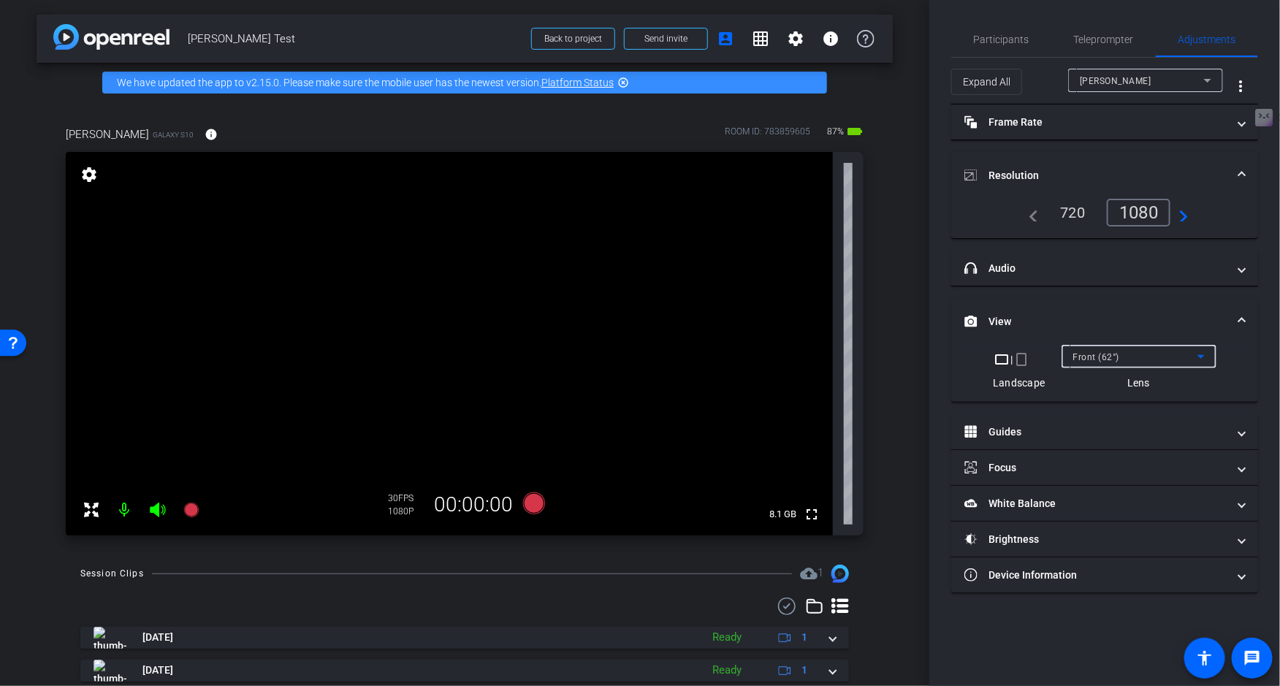
click at [1116, 354] on span "Front (62°)" at bounding box center [1096, 357] width 47 height 10
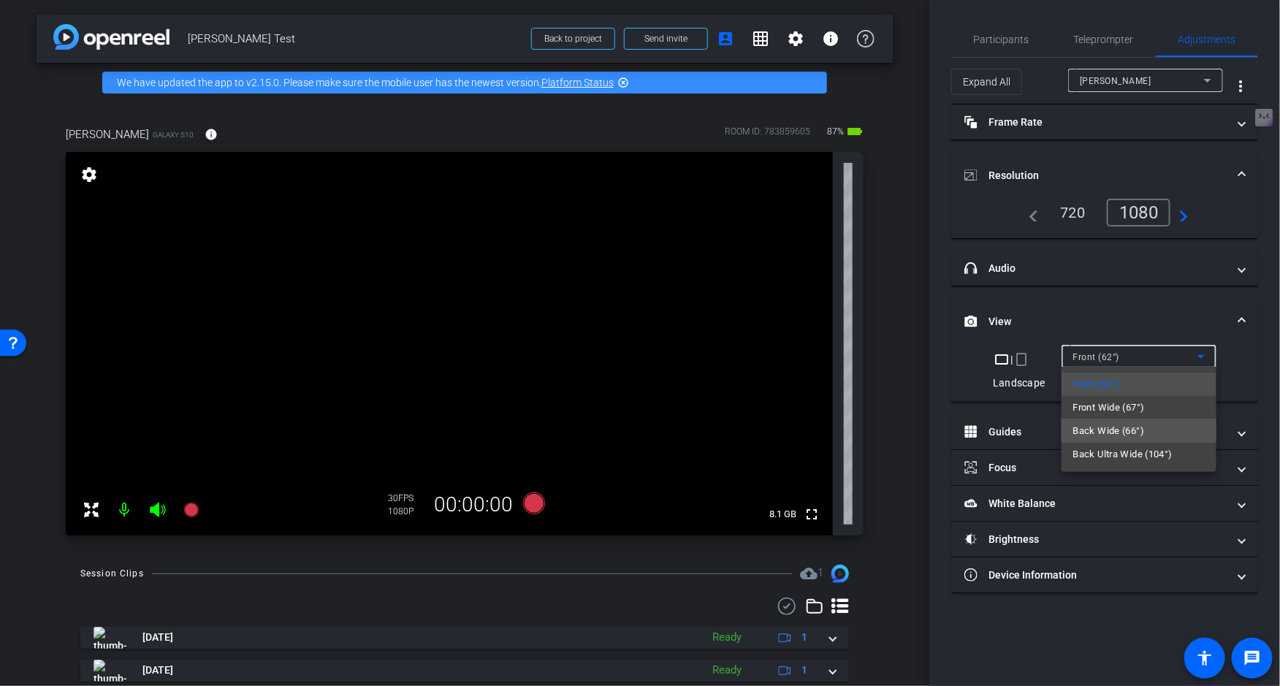
click at [1100, 427] on span "Back Wide (66°)" at bounding box center [1109, 431] width 72 height 18
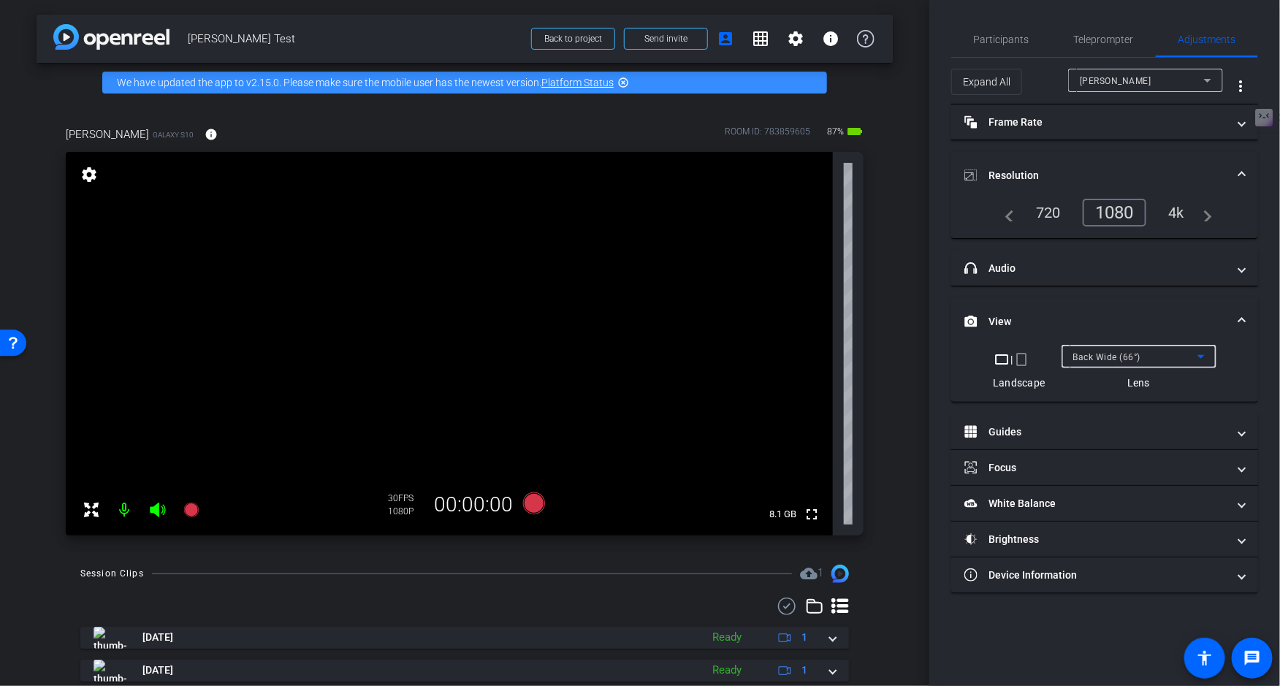
click at [1175, 218] on div "4k" at bounding box center [1176, 212] width 38 height 25
click at [533, 500] on icon at bounding box center [534, 503] width 22 height 22
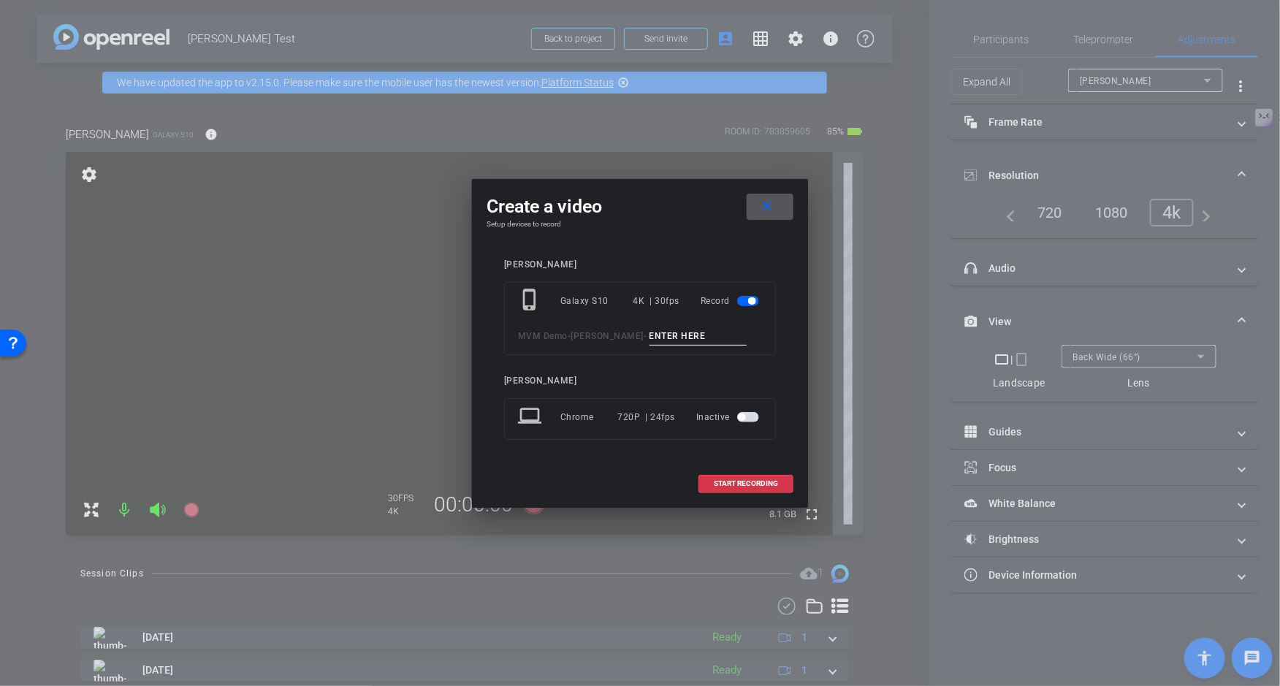
click at [682, 332] on input at bounding box center [698, 336] width 98 height 18
type input "Test Peter"
click at [733, 484] on span "START RECORDING" at bounding box center [746, 483] width 64 height 7
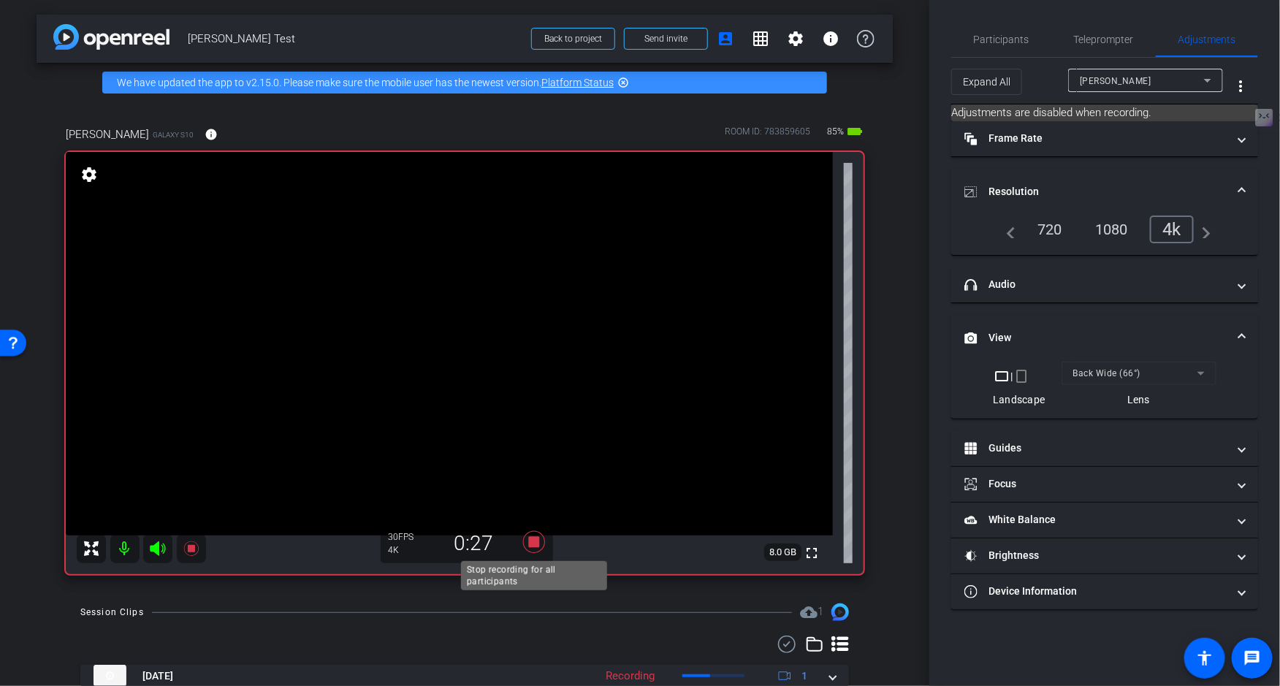
click at [539, 540] on icon at bounding box center [534, 542] width 22 height 22
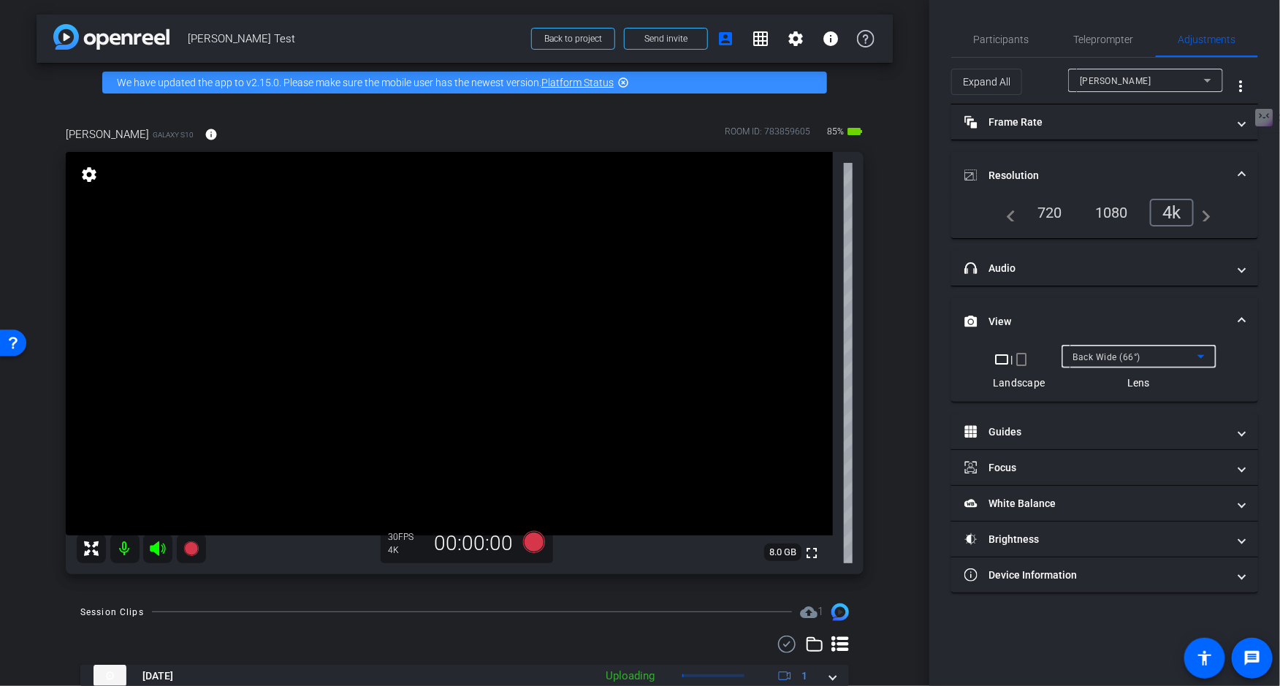
click at [1111, 357] on span "Back Wide (66°)" at bounding box center [1107, 357] width 68 height 10
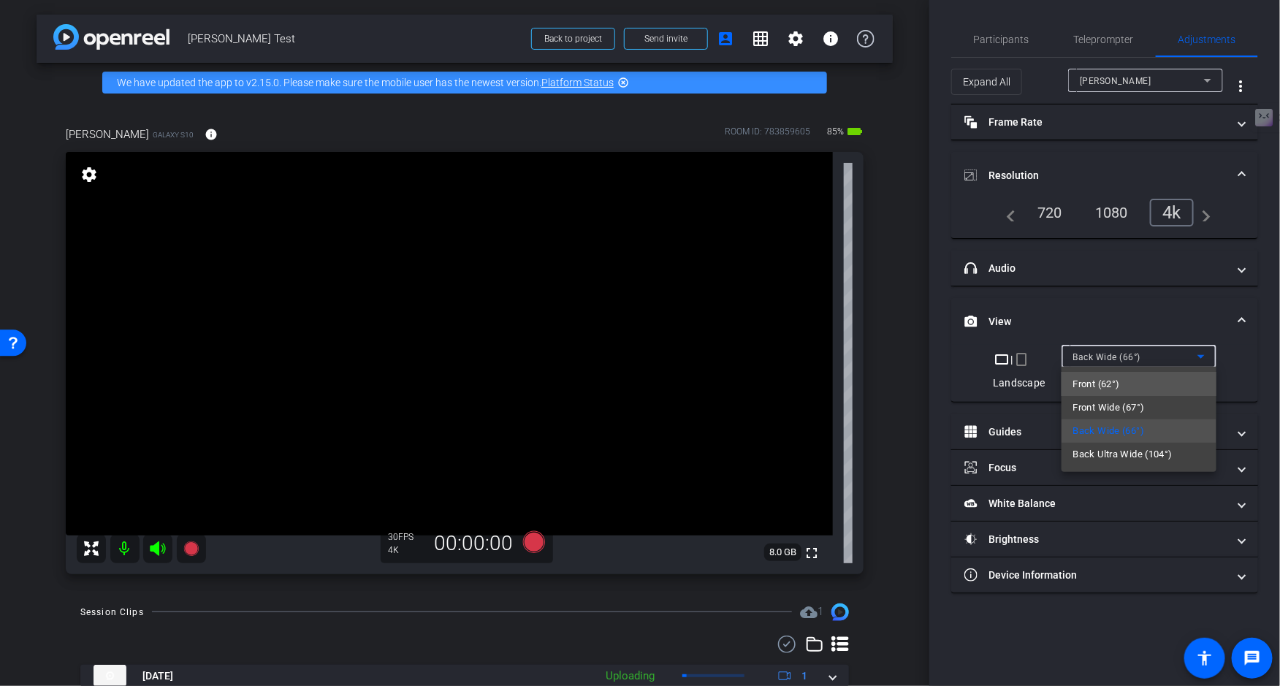
click at [1088, 385] on span "Front (62°)" at bounding box center [1096, 385] width 47 height 18
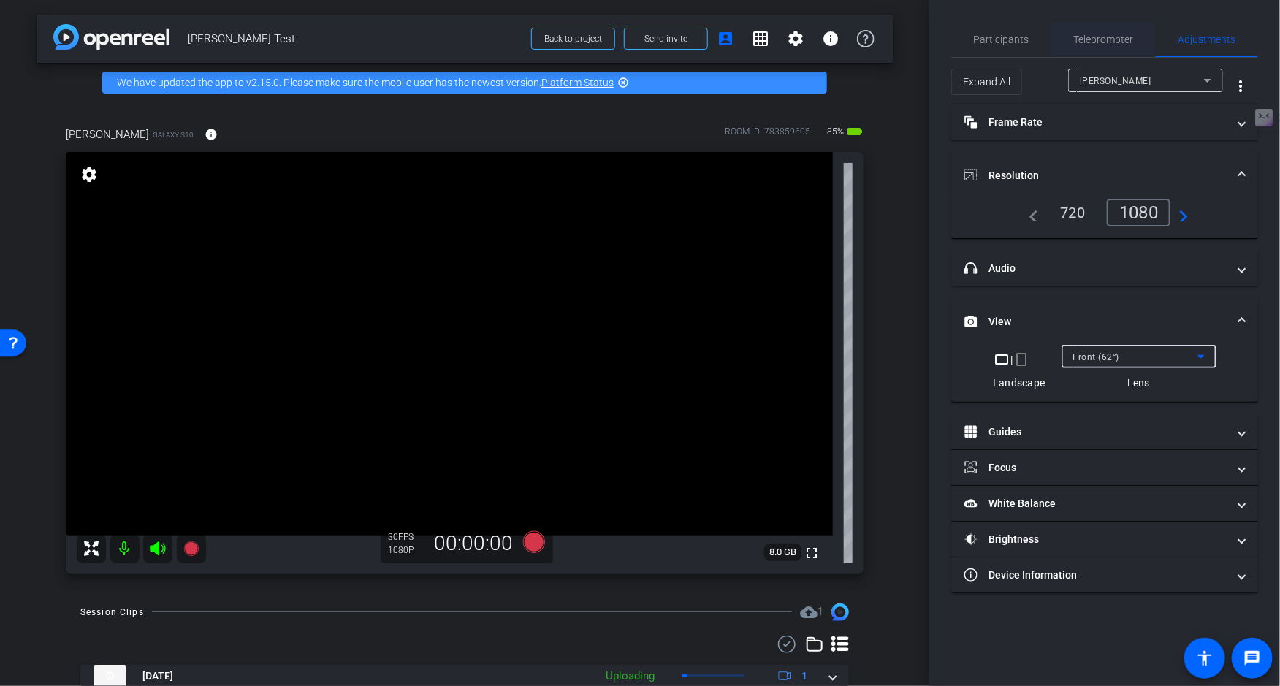
click at [1100, 34] on span "Teleprompter" at bounding box center [1104, 39] width 60 height 10
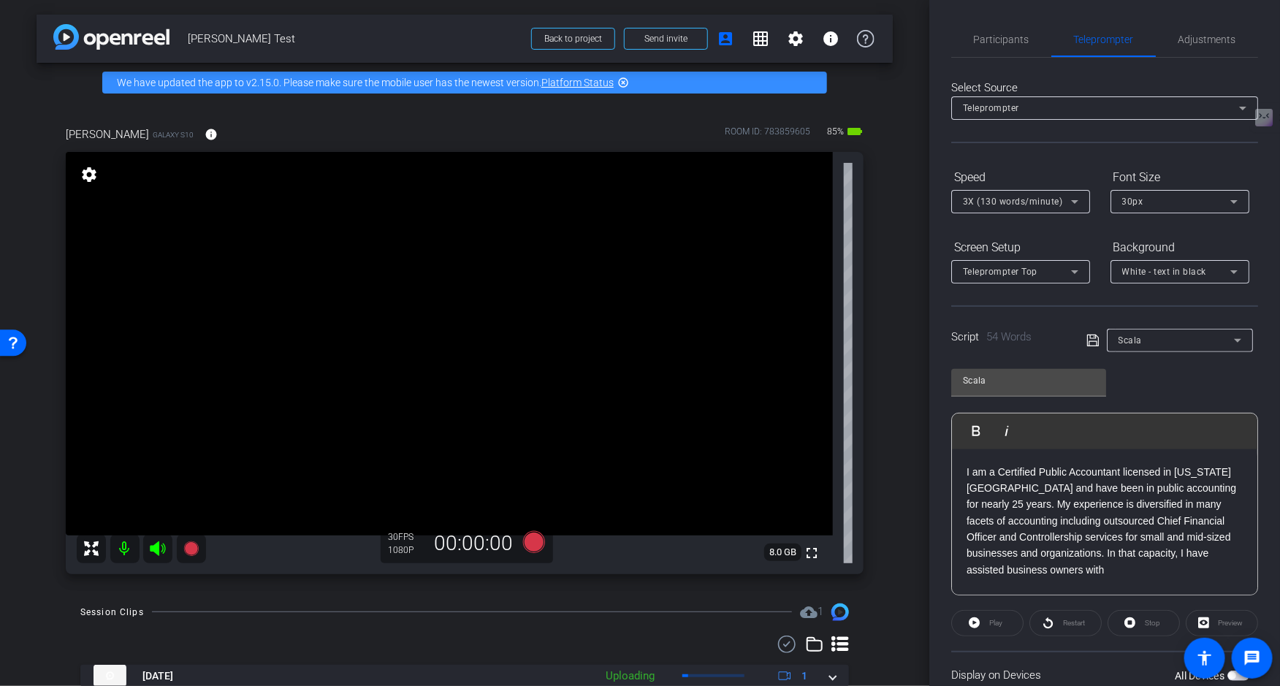
click at [1110, 510] on p "I am a Certified Public Accountant licensed in New York State and have been in …" at bounding box center [1105, 521] width 276 height 115
click at [1173, 488] on p "I am a Certified Public Accountant licensed in New York State and have been in …" at bounding box center [1105, 521] width 276 height 115
click at [998, 505] on p "I am a Certified Public Accountant licensed in New York State and have been in …" at bounding box center [1105, 521] width 276 height 115
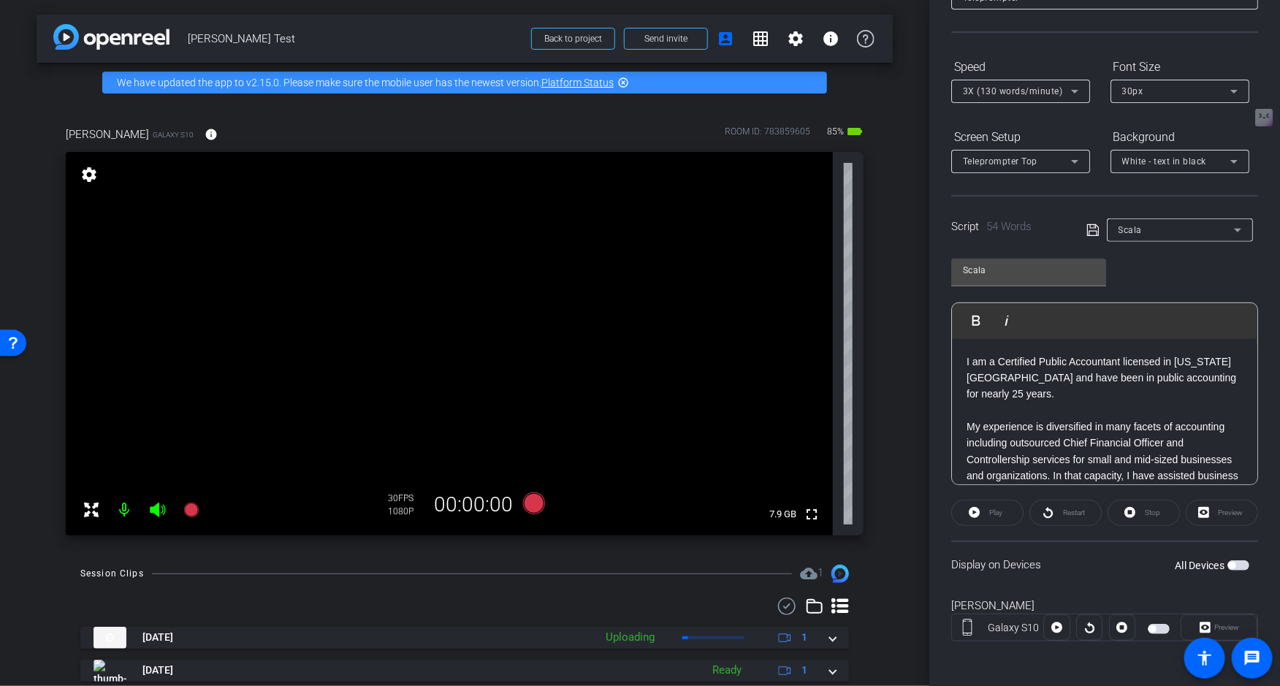
scroll to position [30, 0]
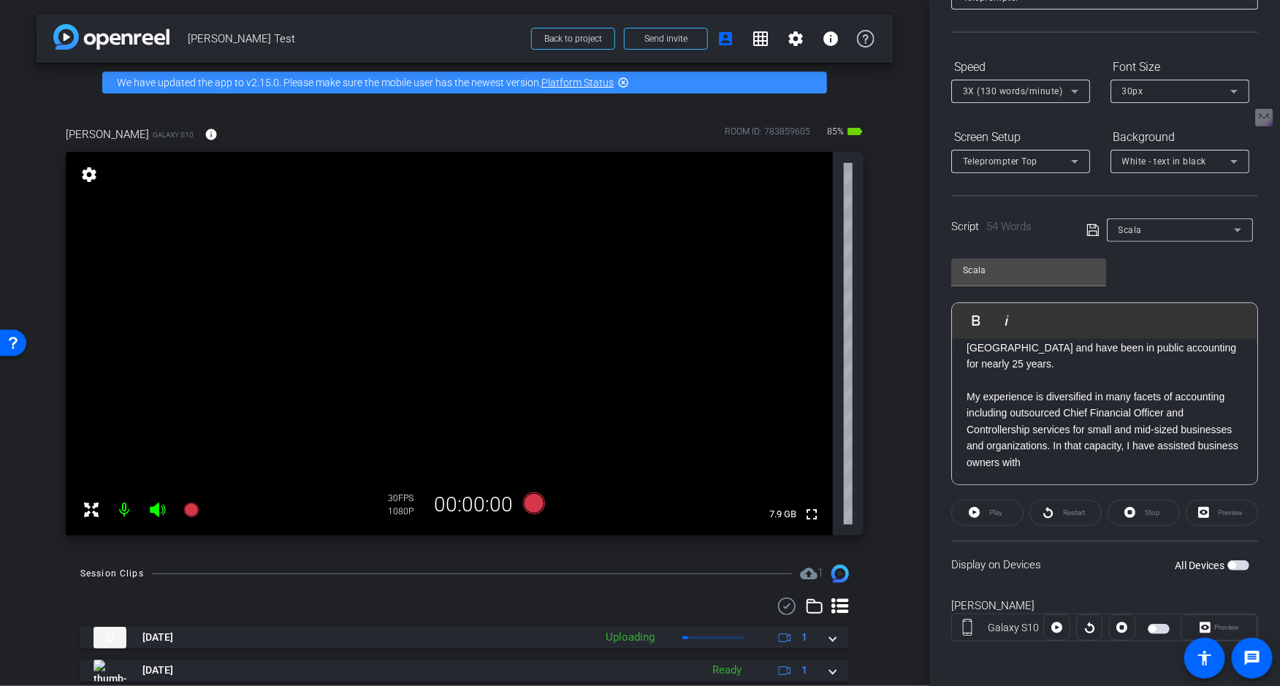
click at [1091, 226] on icon at bounding box center [1092, 230] width 13 height 18
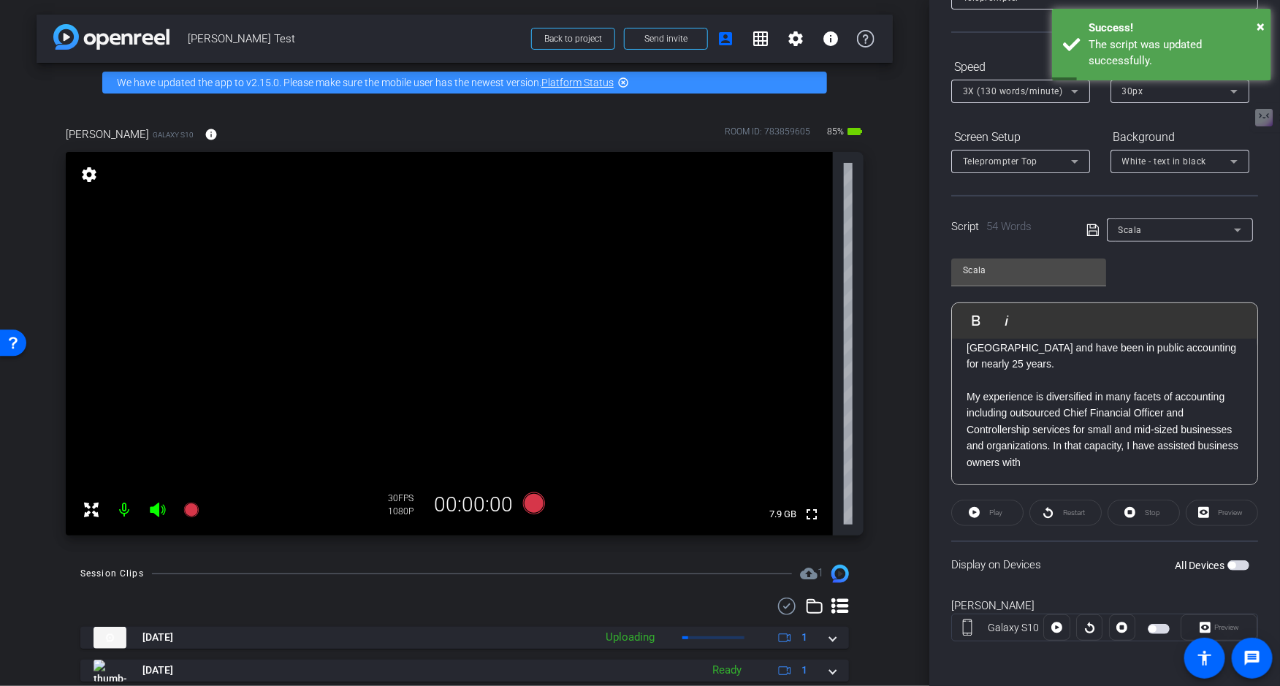
click at [1162, 624] on span "button" at bounding box center [1159, 629] width 22 height 10
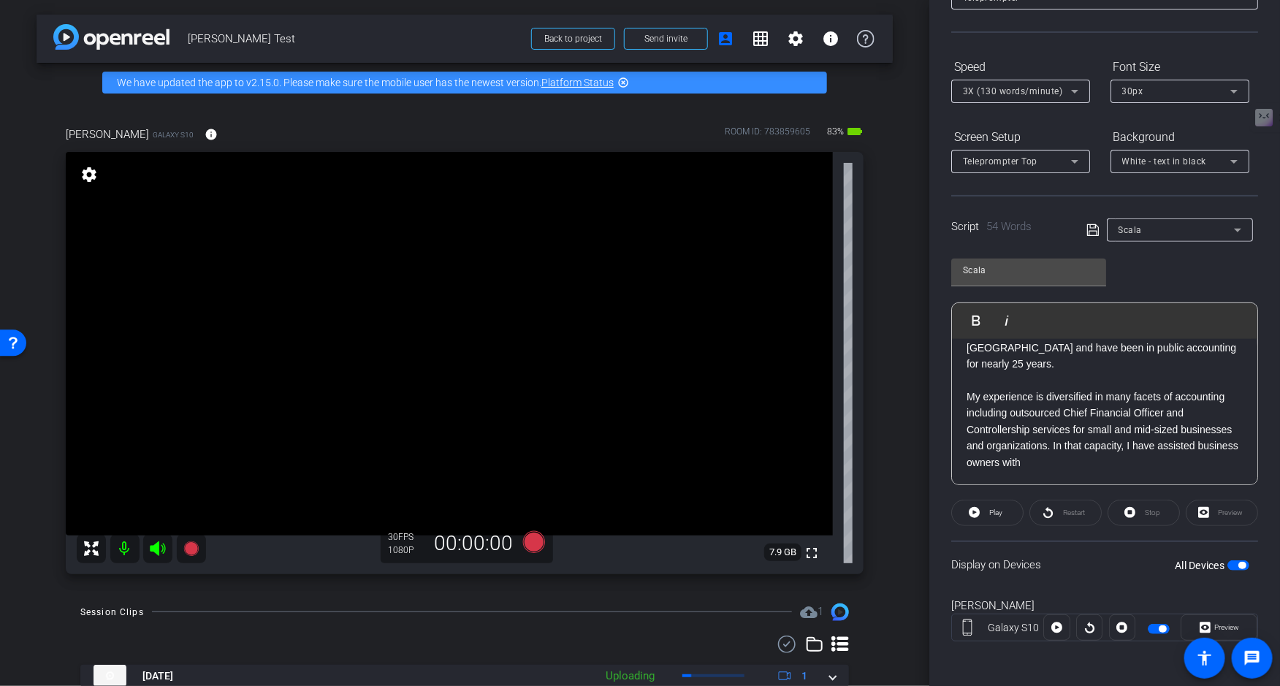
click at [624, 84] on mat-icon "highlight_off" at bounding box center [623, 83] width 12 height 12
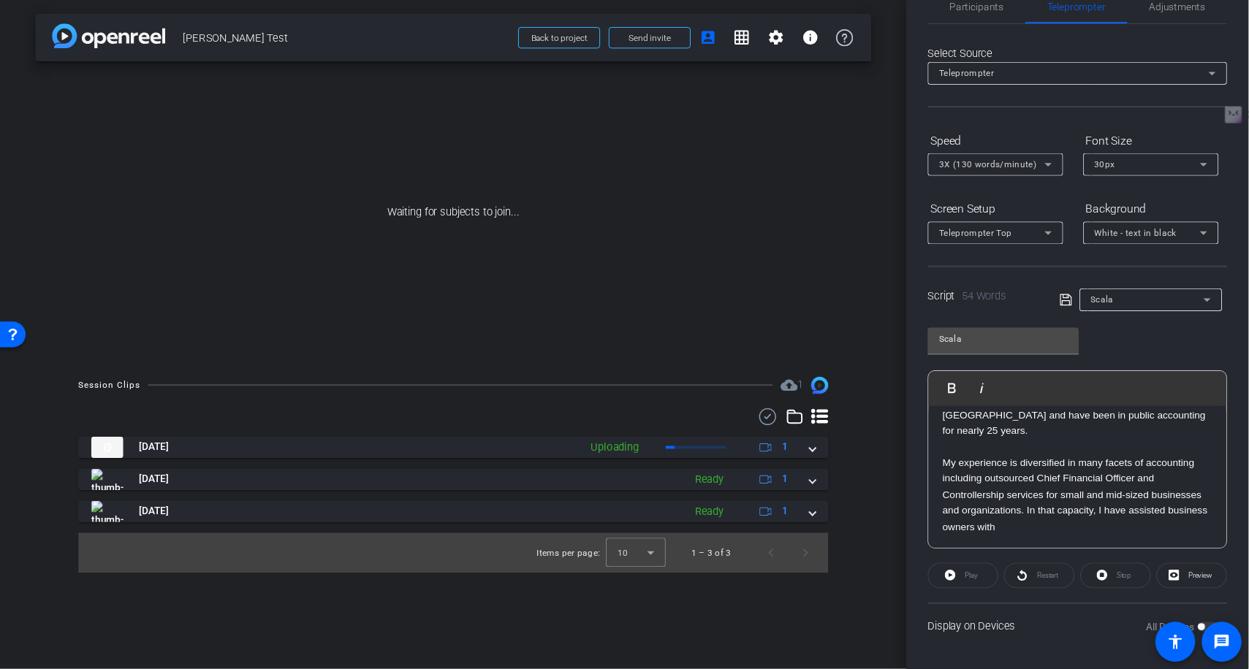
scroll to position [0, 0]
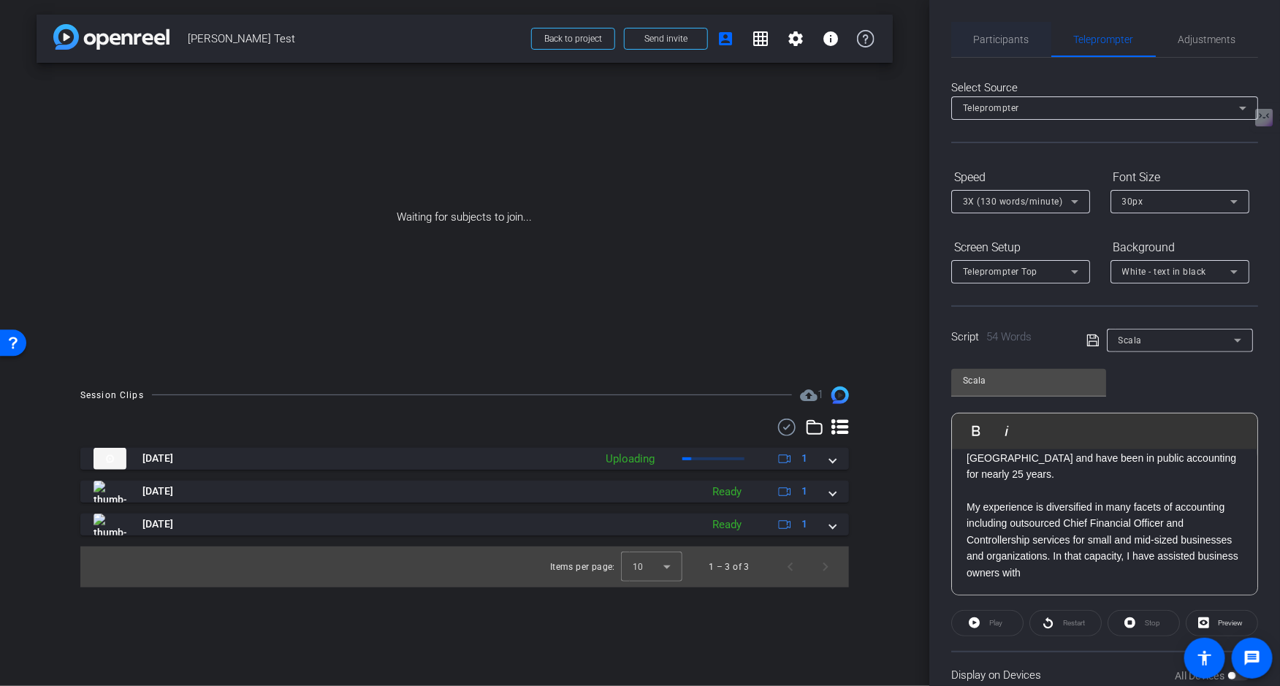
click at [996, 42] on span "Participants" at bounding box center [1002, 39] width 56 height 10
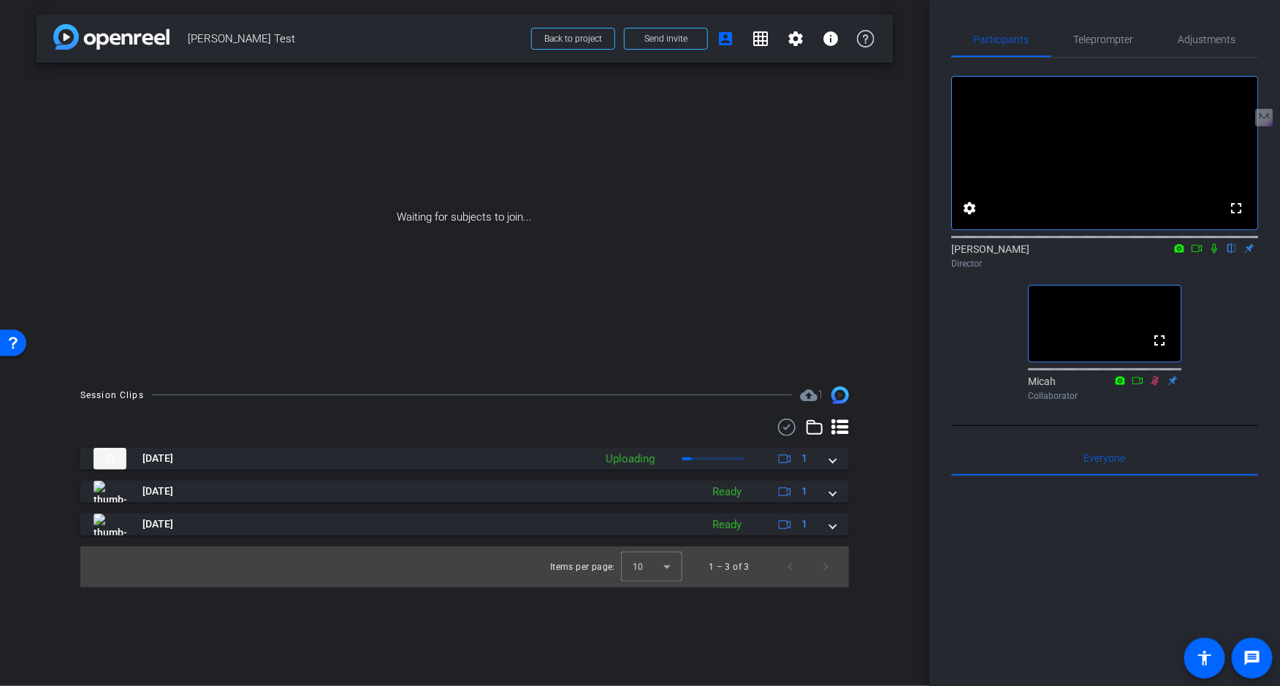
click at [1213, 254] on icon at bounding box center [1214, 248] width 12 height 10
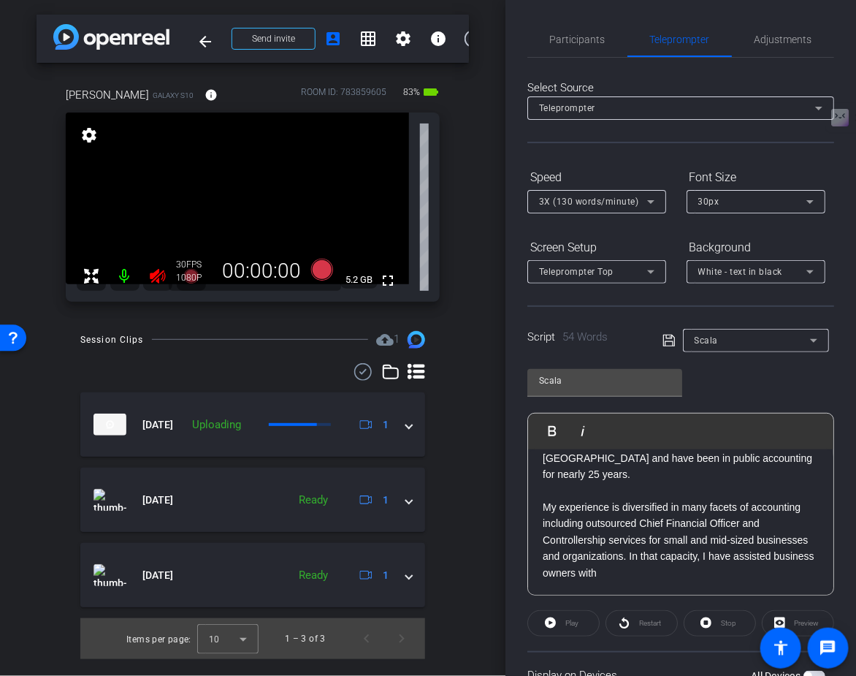
click at [157, 270] on icon at bounding box center [157, 276] width 15 height 15
click at [577, 42] on span "Participants" at bounding box center [578, 39] width 56 height 10
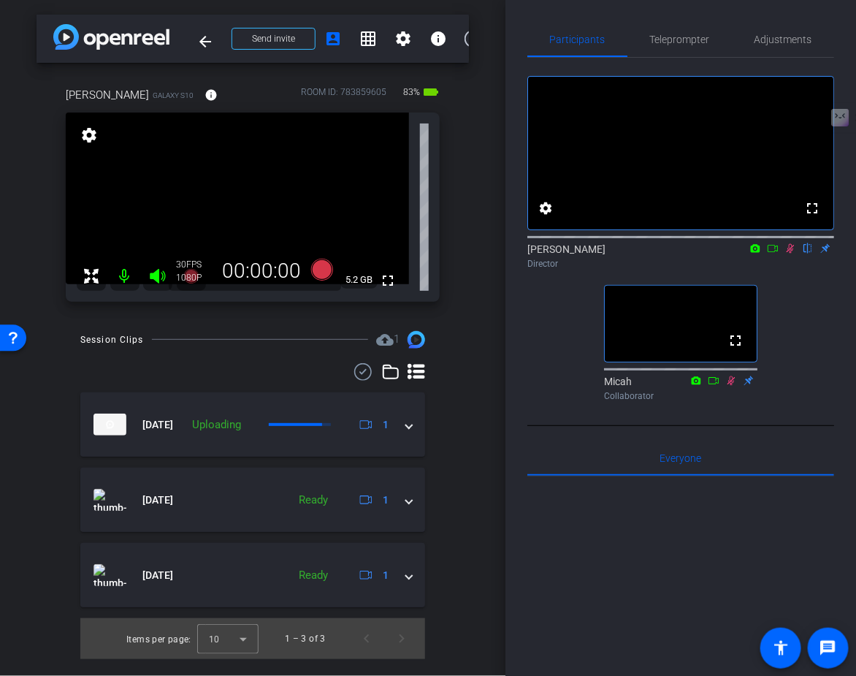
click at [790, 254] on icon at bounding box center [791, 248] width 12 height 10
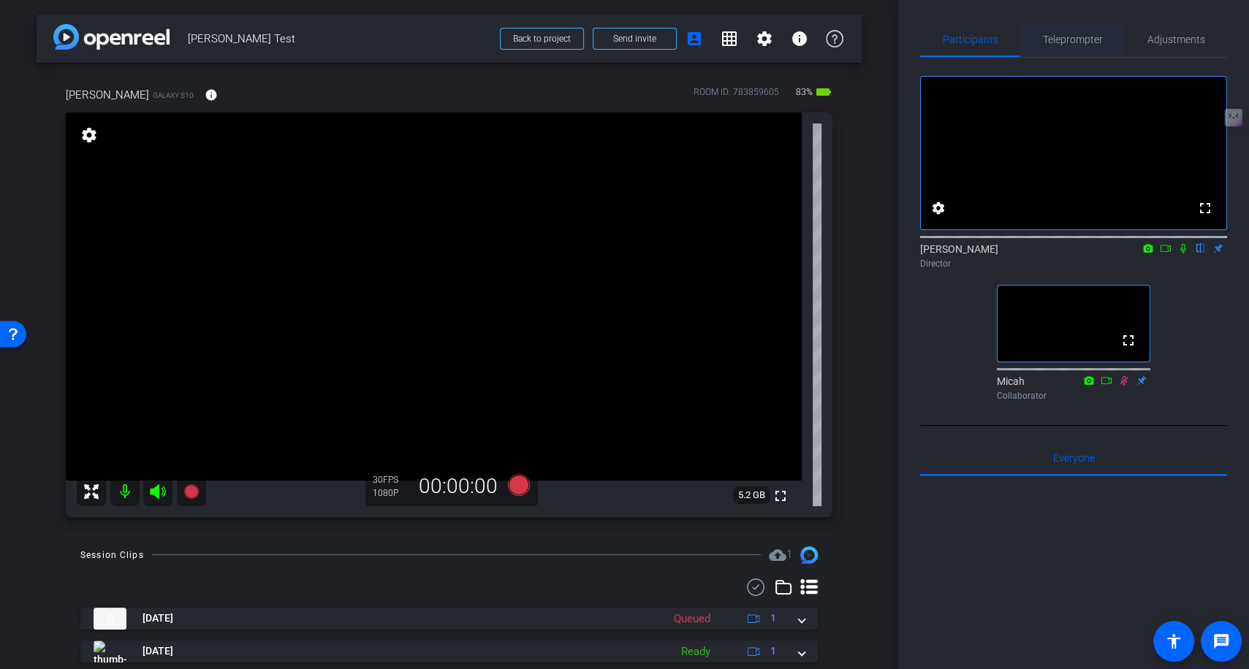
click at [1071, 39] on span "Teleprompter" at bounding box center [1073, 39] width 60 height 10
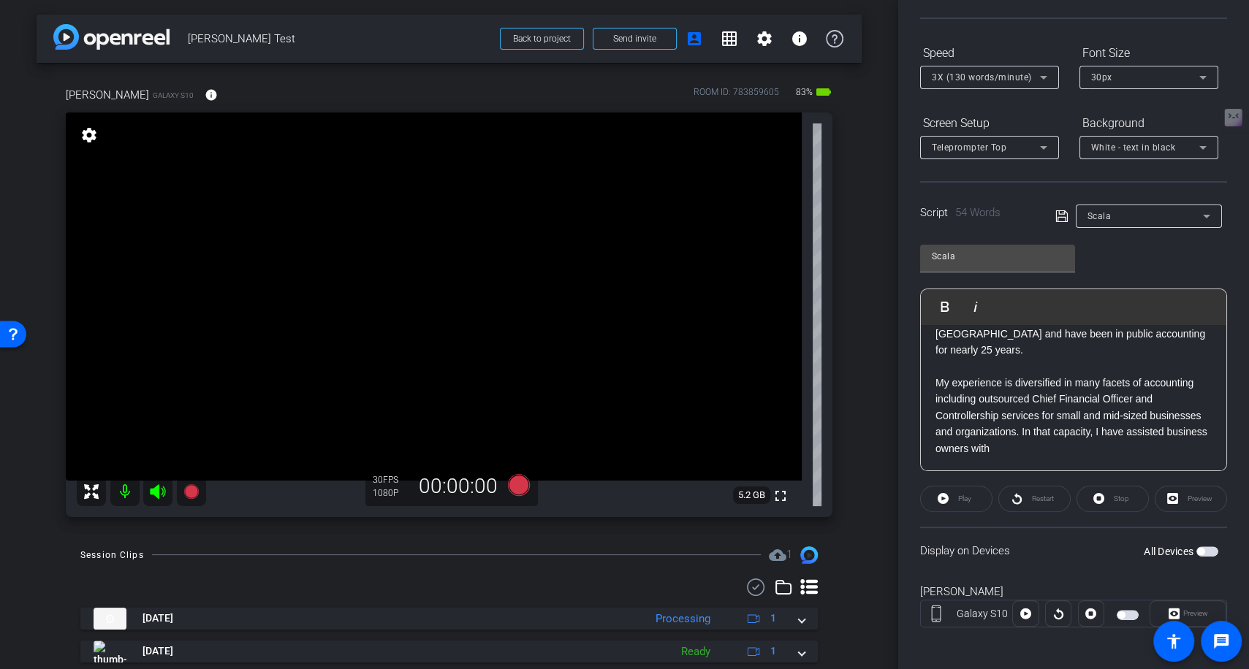
scroll to position [127, 0]
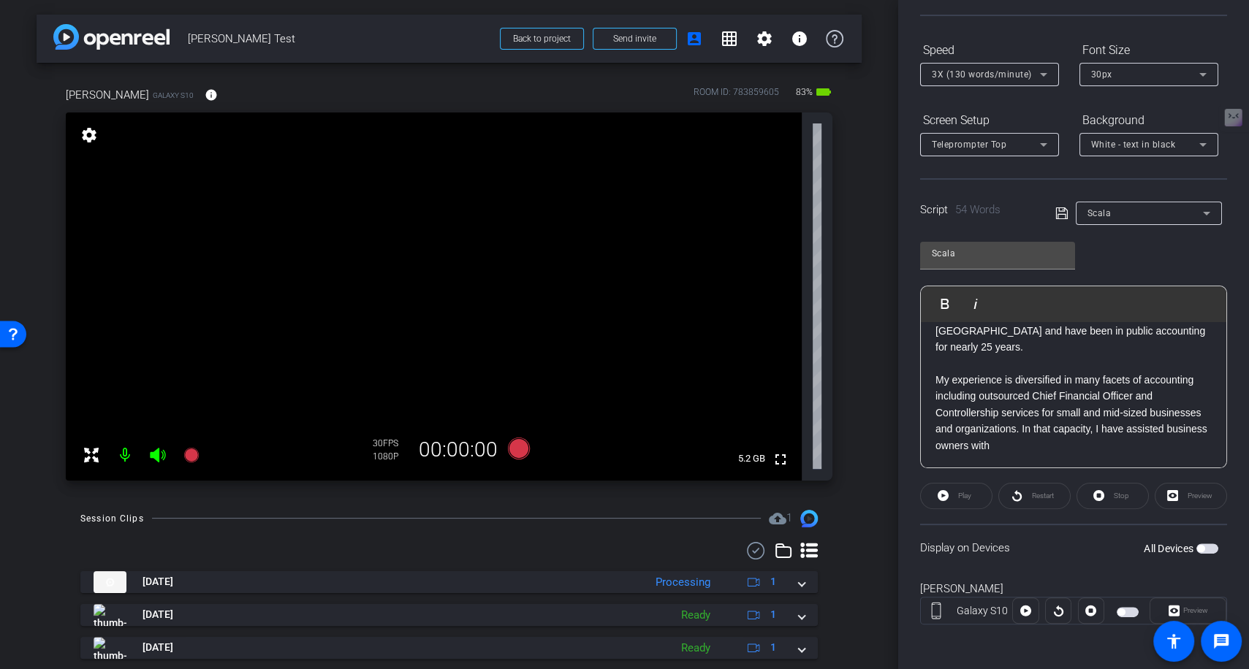
click at [1130, 607] on span "button" at bounding box center [1127, 612] width 22 height 10
click at [517, 447] on icon at bounding box center [518, 448] width 22 height 22
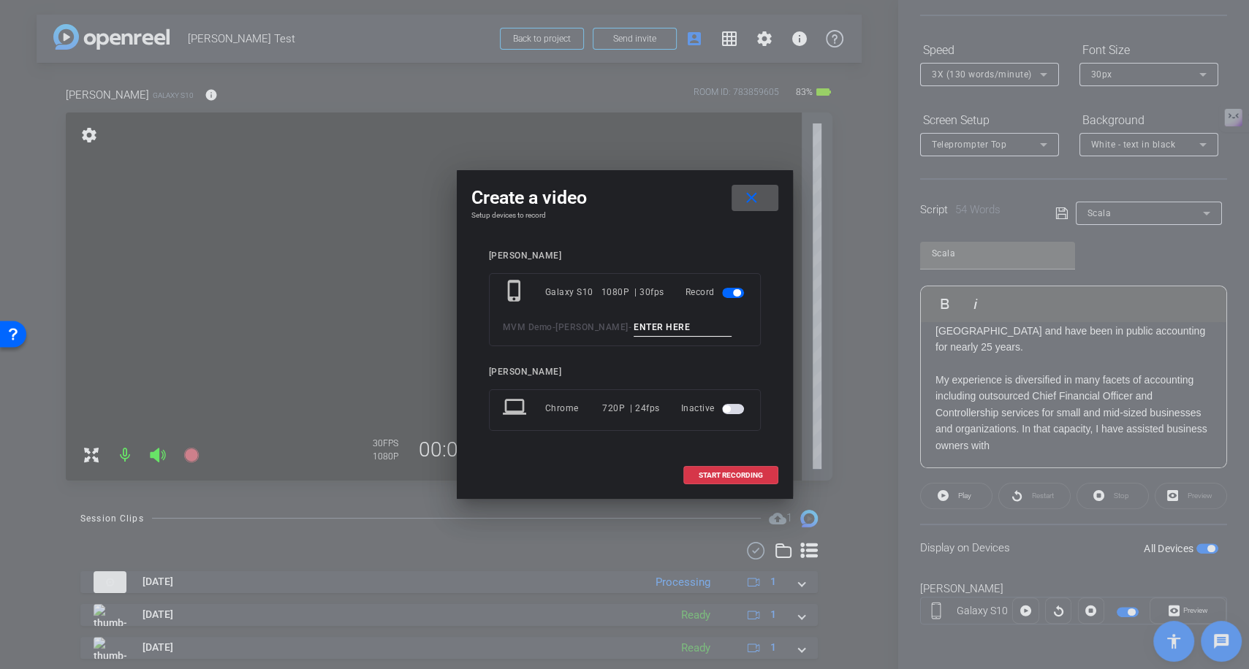
click at [642, 328] on input at bounding box center [682, 328] width 98 height 18
type input "Test Peter Tele"
click at [739, 473] on span "START RECORDING" at bounding box center [730, 475] width 64 height 7
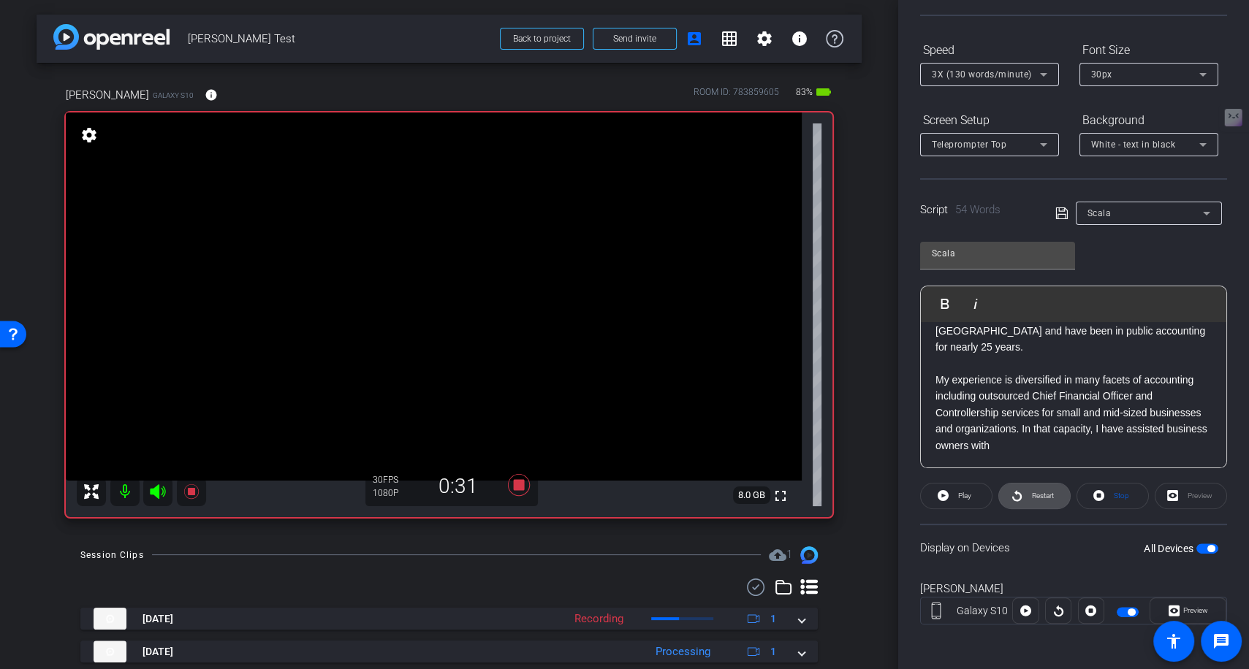
click at [1033, 493] on span "Restart" at bounding box center [1043, 496] width 22 height 8
click at [1115, 497] on span "Stop" at bounding box center [1120, 496] width 15 height 8
click at [123, 496] on mat-icon at bounding box center [124, 491] width 29 height 29
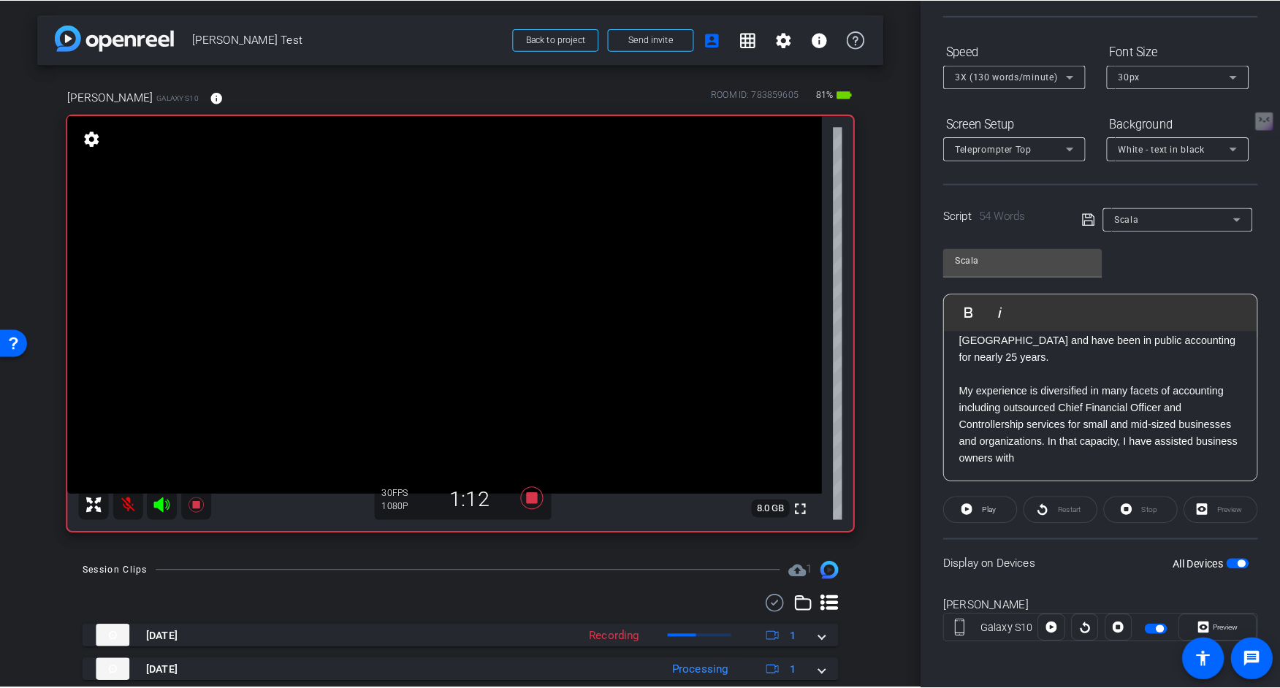
scroll to position [0, 0]
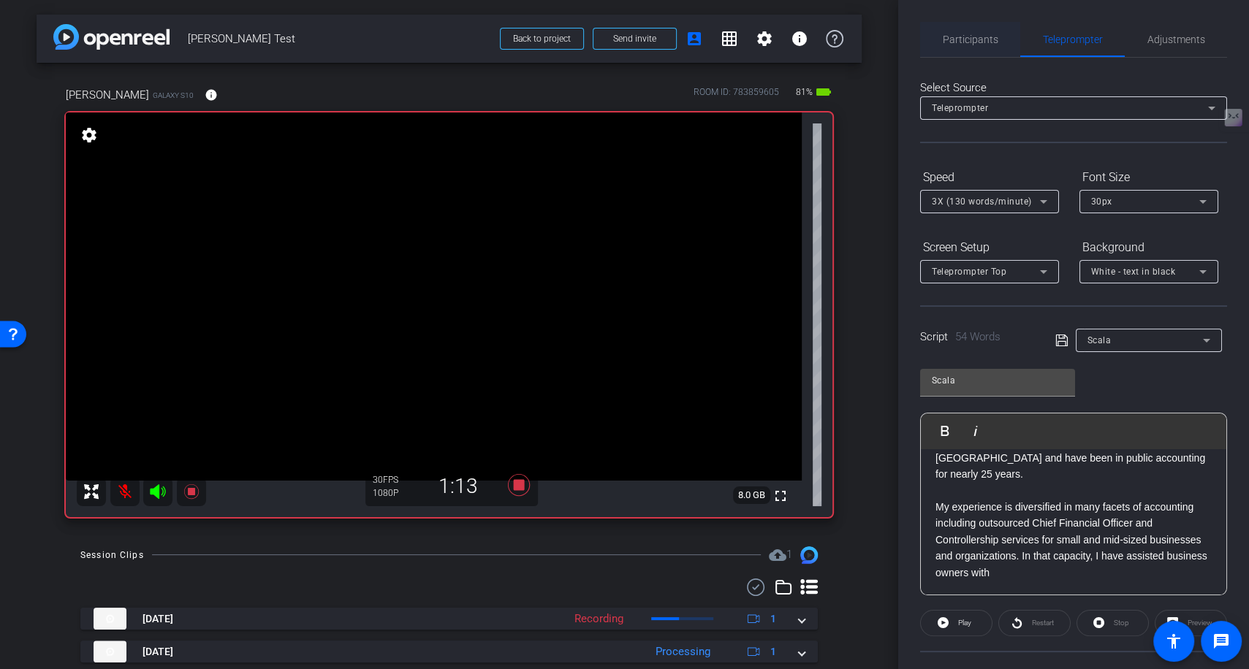
click at [975, 45] on span "Participants" at bounding box center [970, 39] width 56 height 35
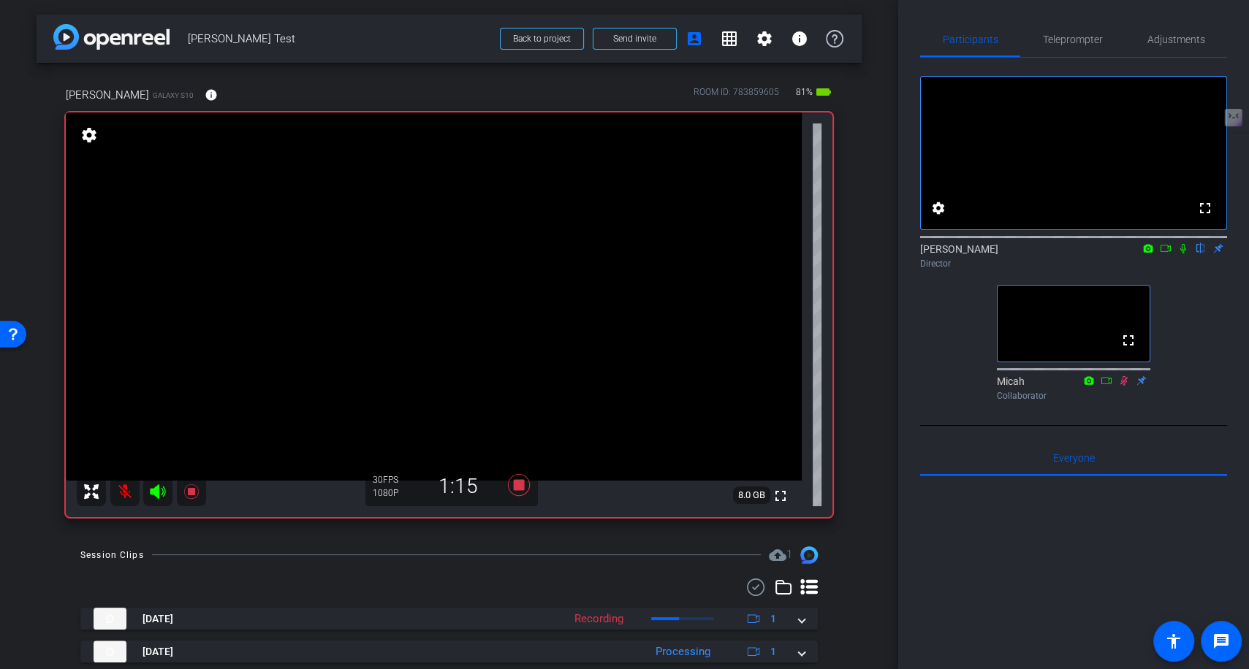
click at [1181, 254] on icon at bounding box center [1183, 248] width 6 height 9
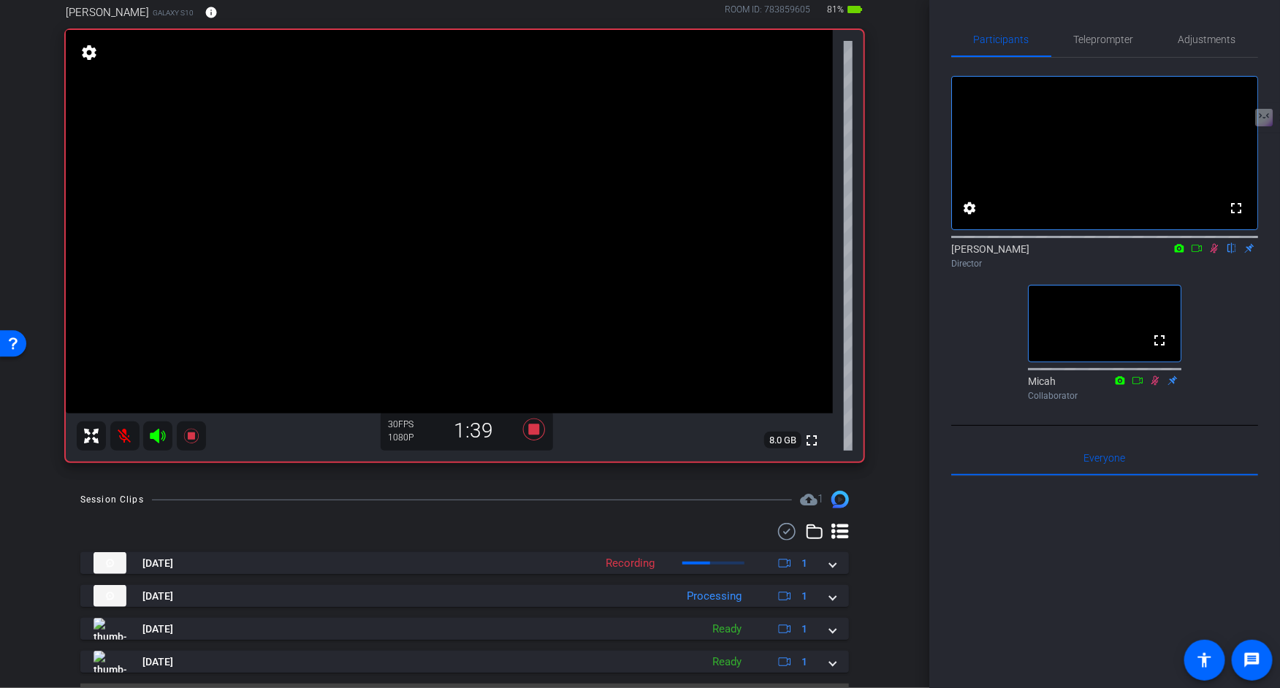
scroll to position [118, 0]
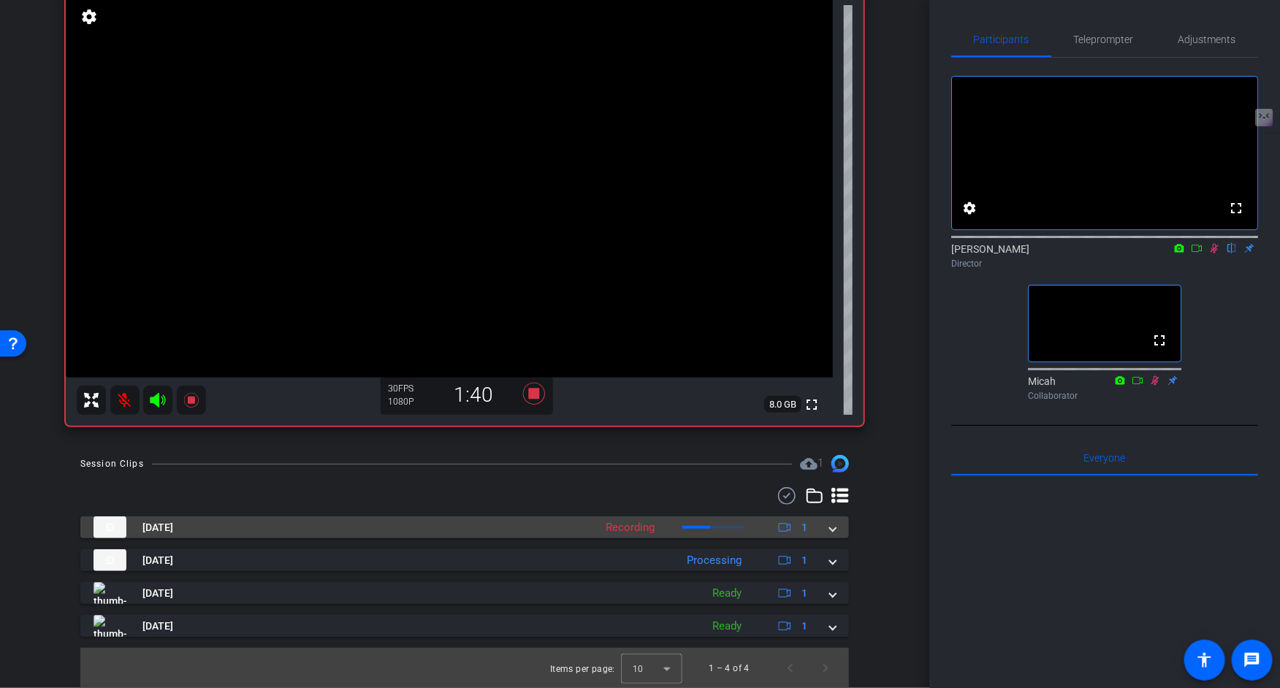
click at [836, 534] on mat-expansion-panel-header "Aug 22, 2025 Recording 1" at bounding box center [464, 528] width 769 height 22
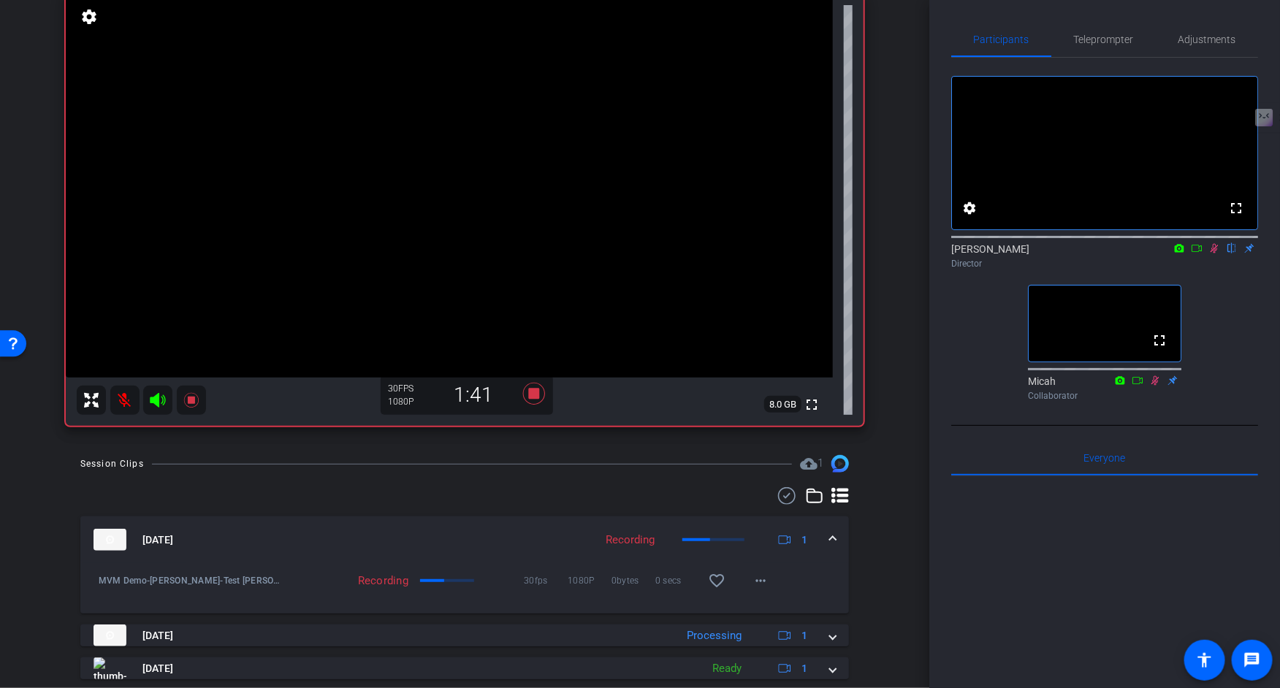
scroll to position [151, 0]
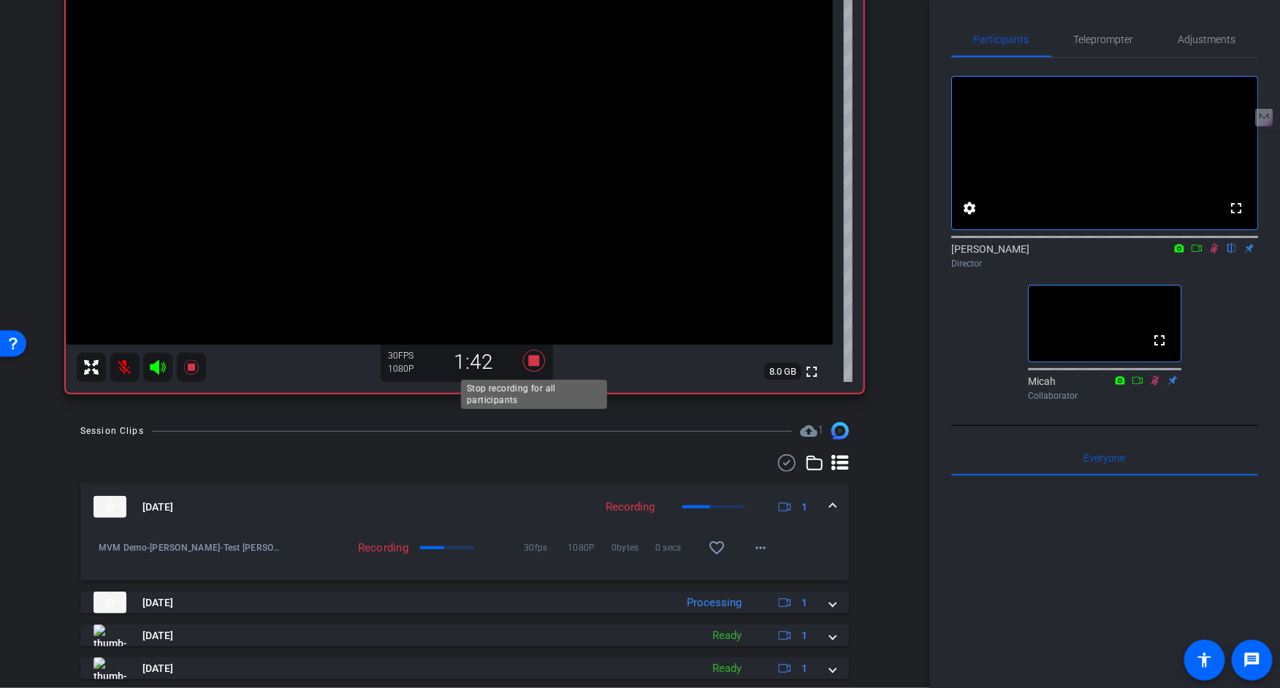
click at [532, 366] on icon at bounding box center [534, 361] width 35 height 26
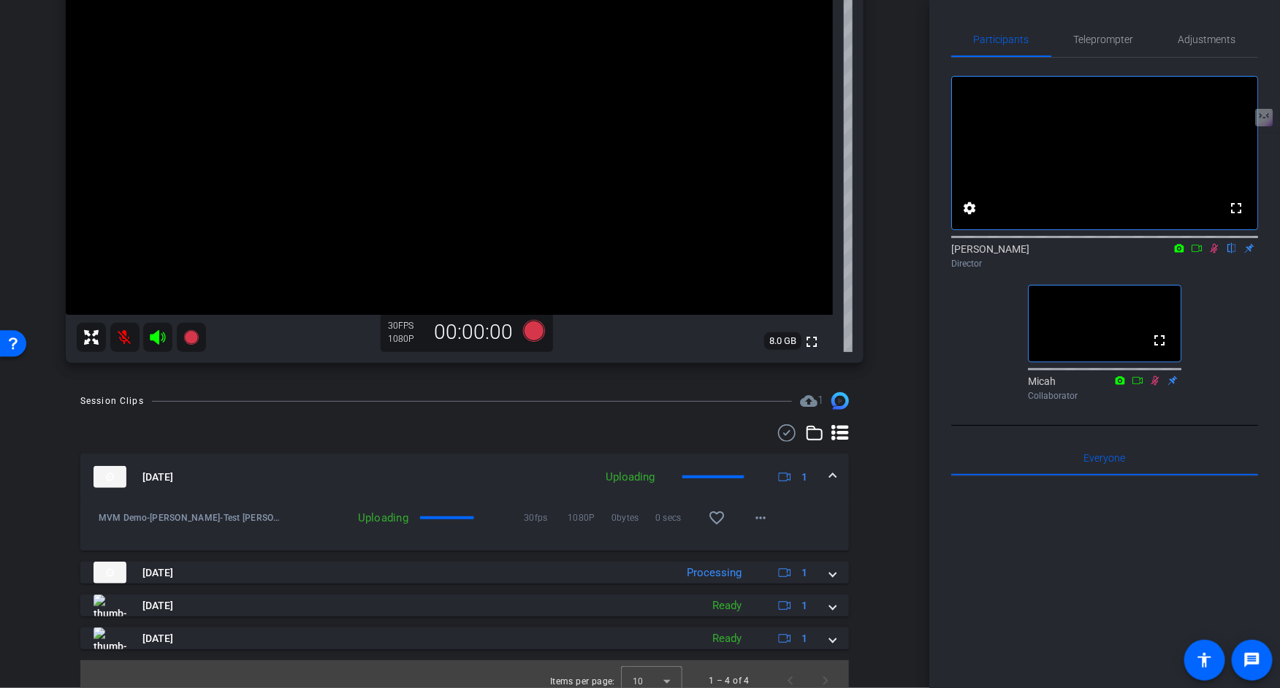
scroll to position [194, 0]
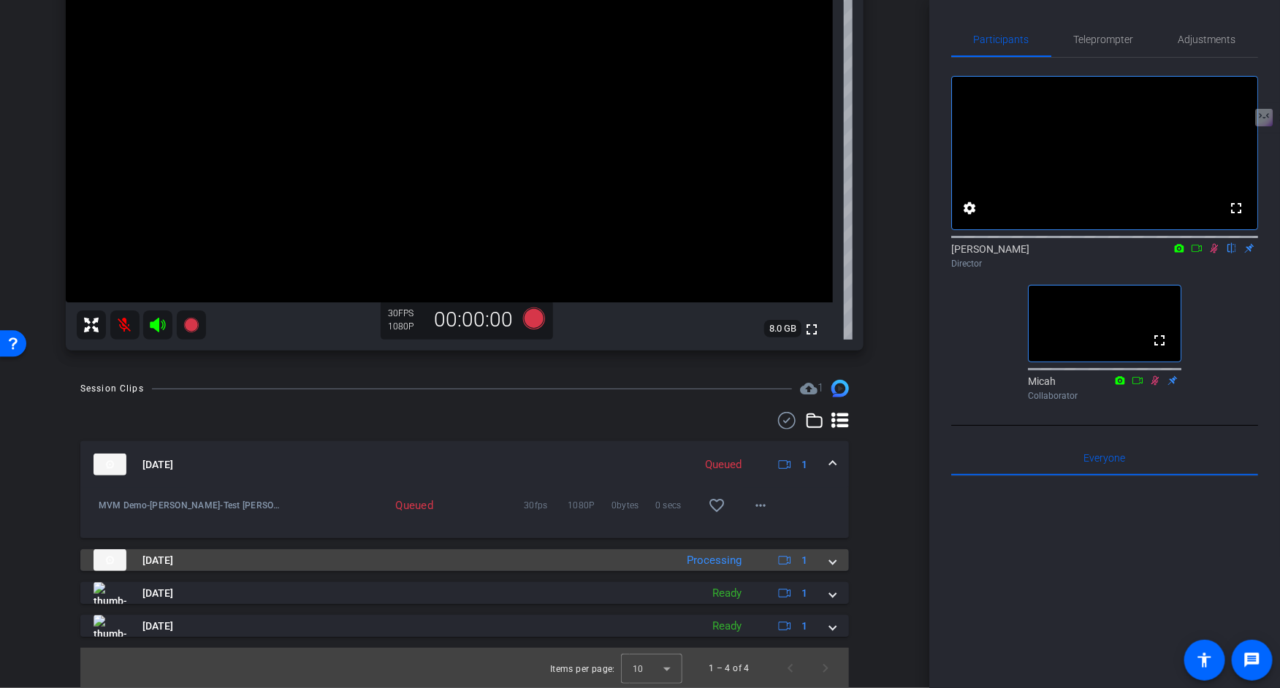
click at [836, 560] on span at bounding box center [833, 560] width 6 height 15
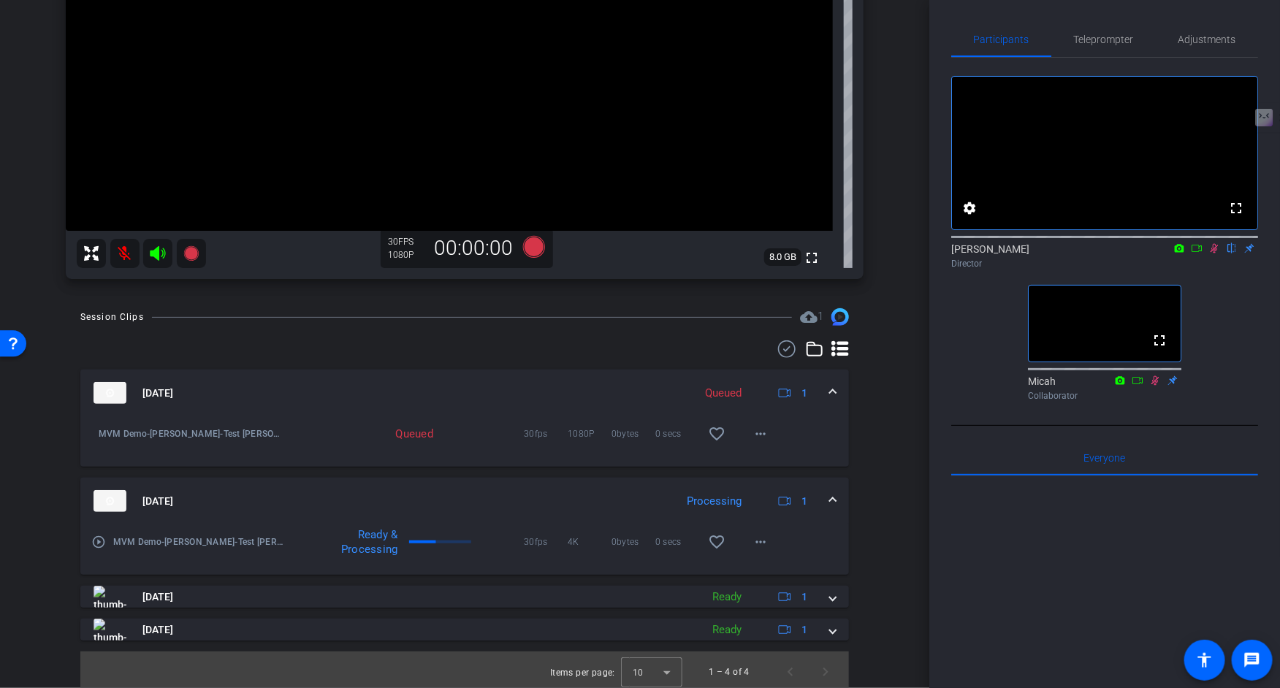
scroll to position [266, 0]
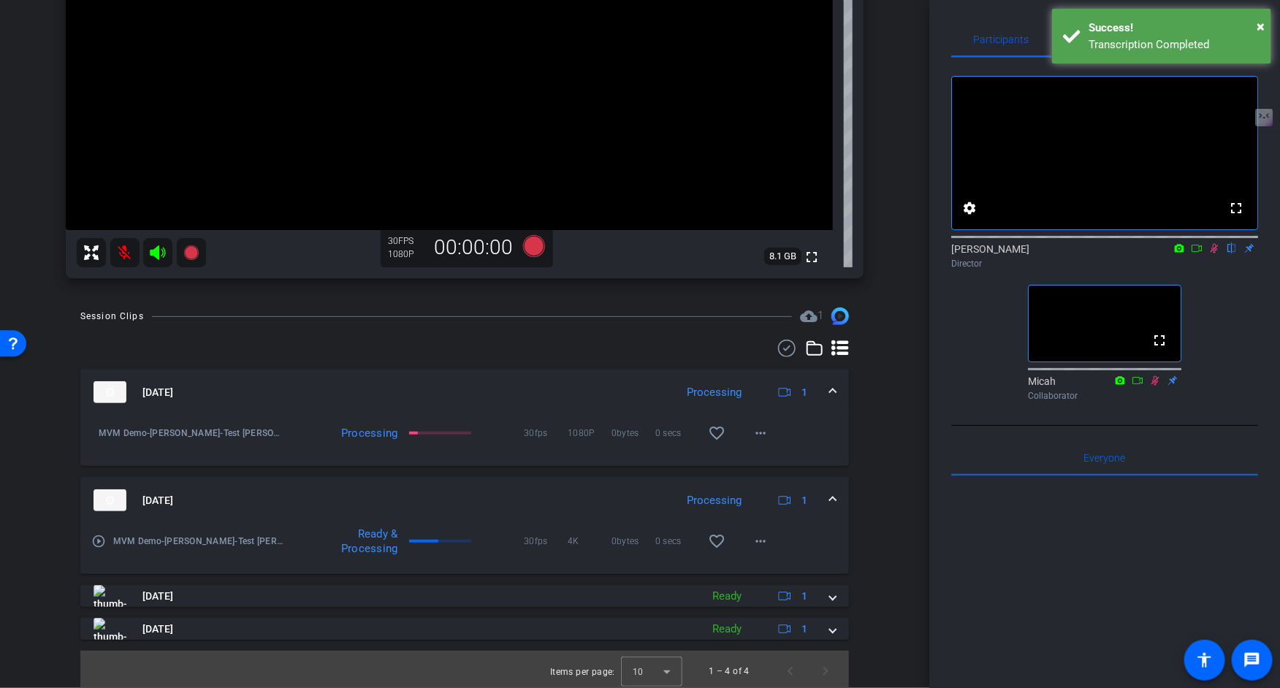
click at [99, 541] on mat-icon "play_circle_outline" at bounding box center [98, 541] width 15 height 15
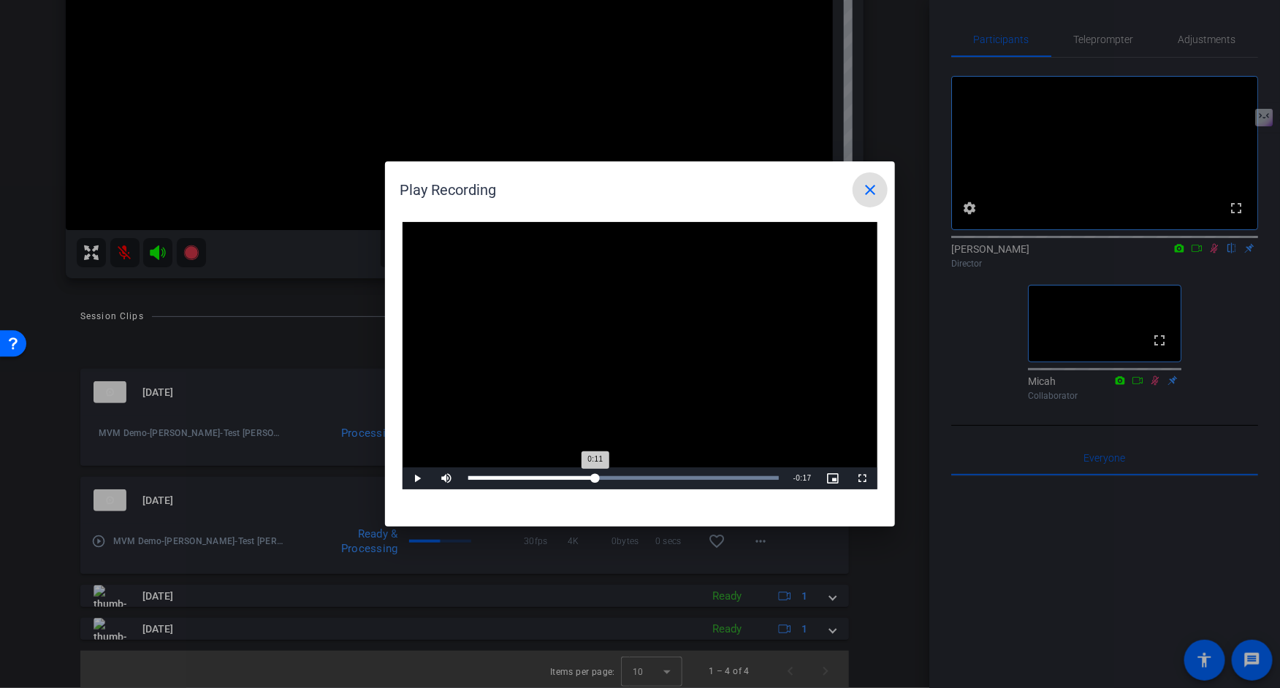
click at [595, 477] on div "Loaded : 100.00% 0:11 0:11" at bounding box center [623, 478] width 310 height 4
click at [871, 188] on mat-icon "close" at bounding box center [870, 190] width 18 height 18
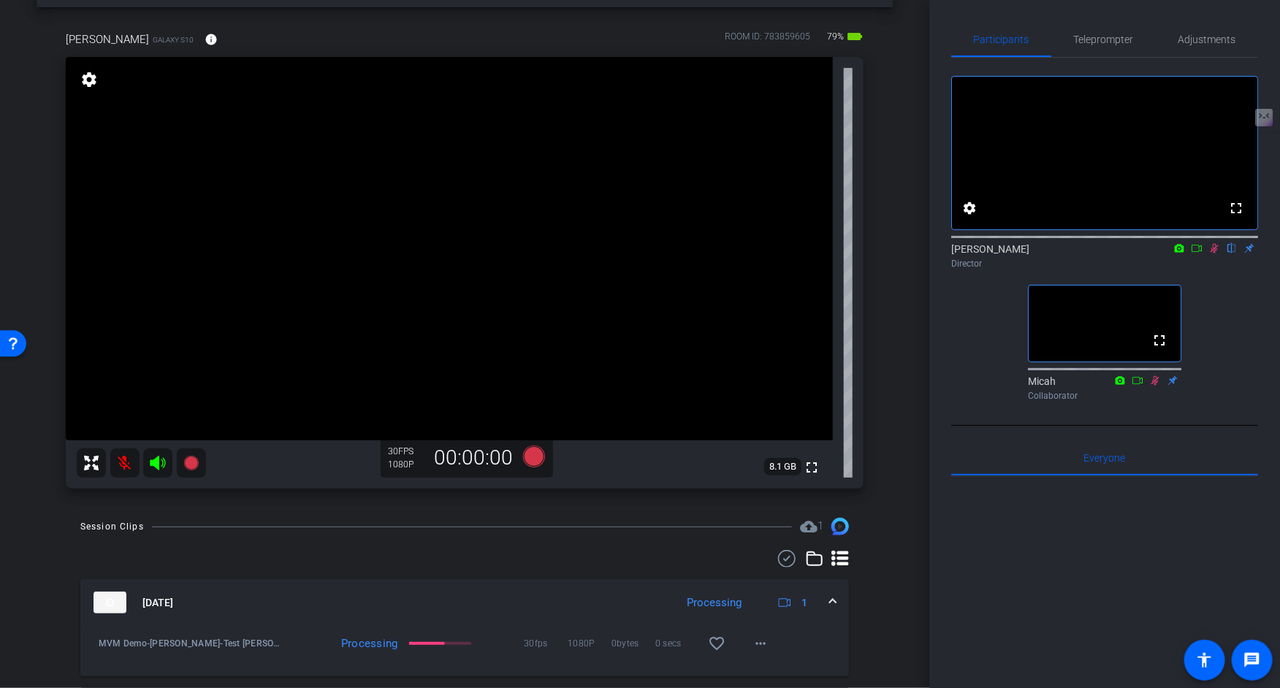
scroll to position [37, 0]
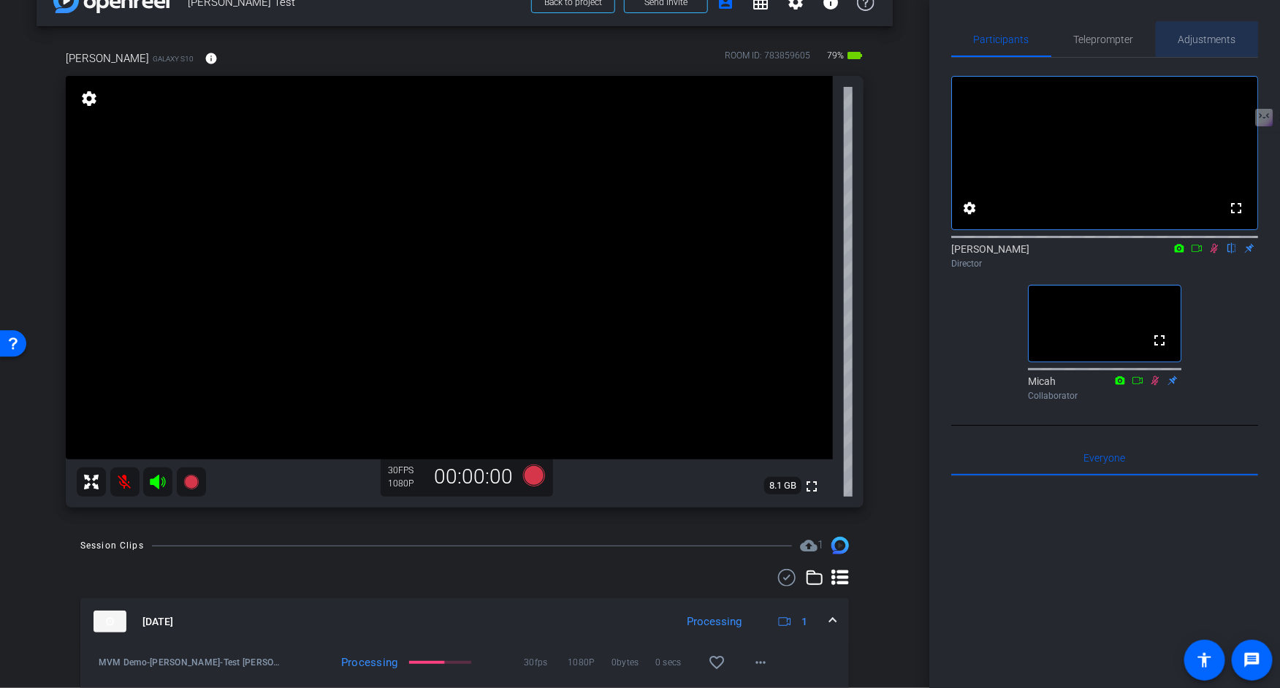
click at [1226, 40] on span "Adjustments" at bounding box center [1207, 39] width 58 height 10
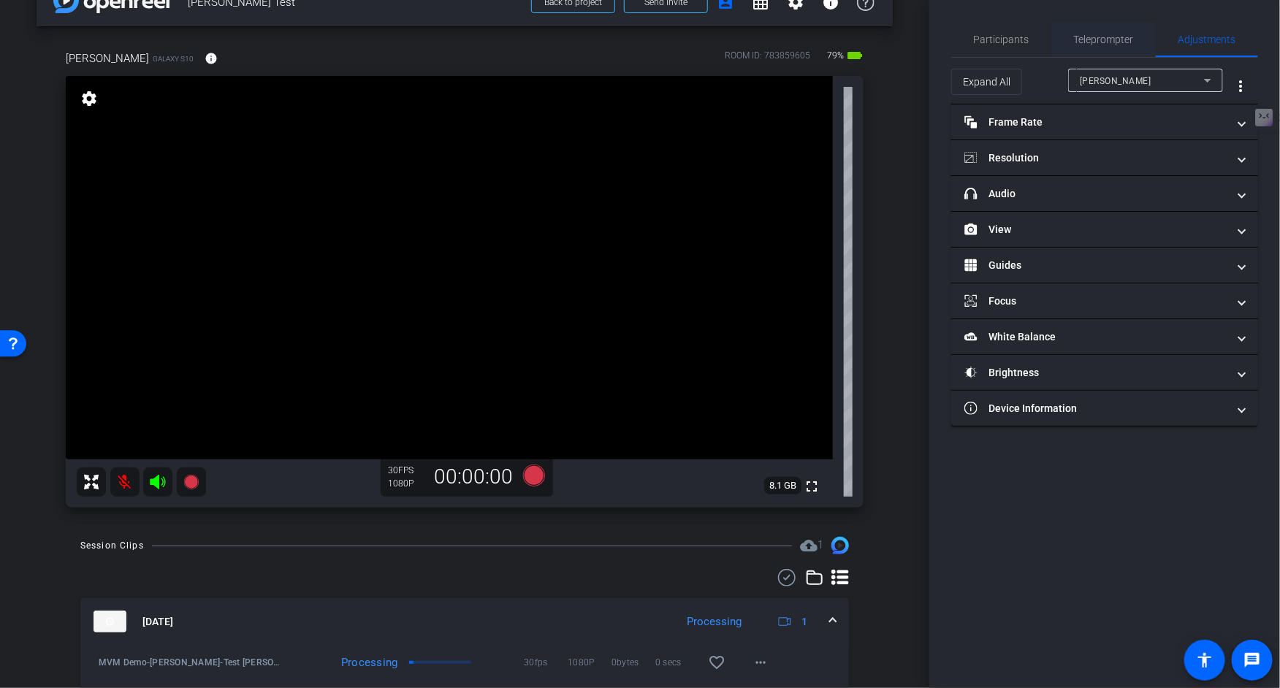
click at [1103, 38] on span "Teleprompter" at bounding box center [1104, 39] width 60 height 10
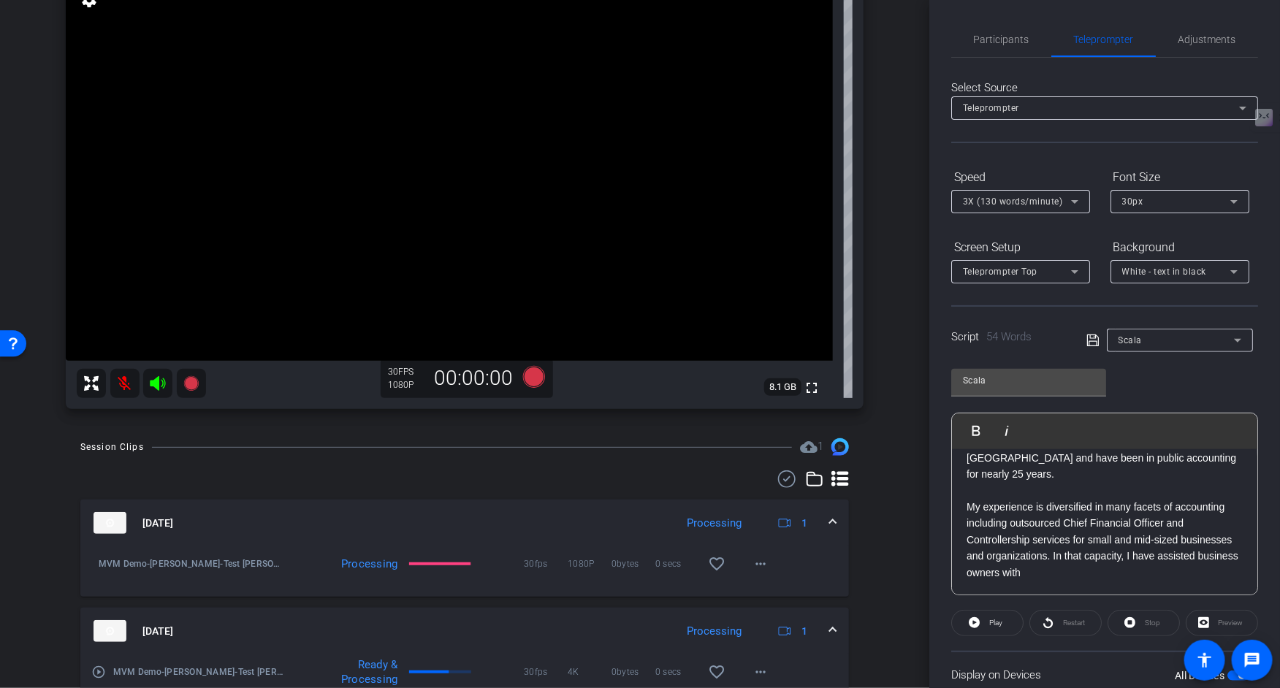
scroll to position [133, 0]
